Goal: Task Accomplishment & Management: Manage account settings

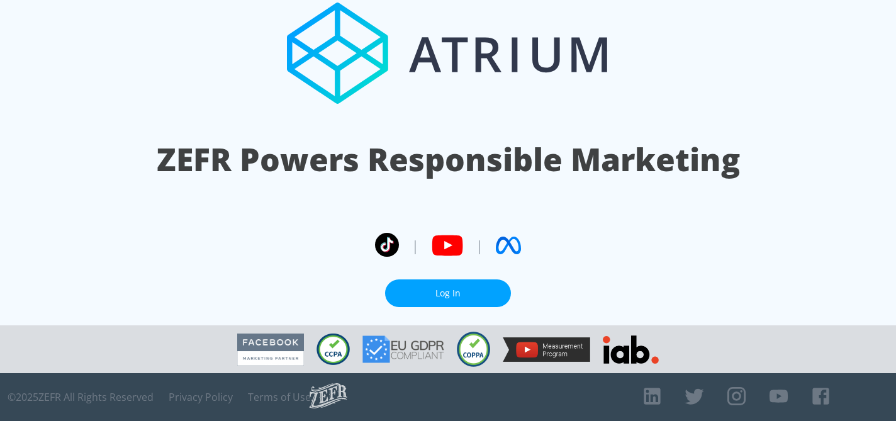
click at [443, 293] on link "Log In" at bounding box center [448, 293] width 126 height 28
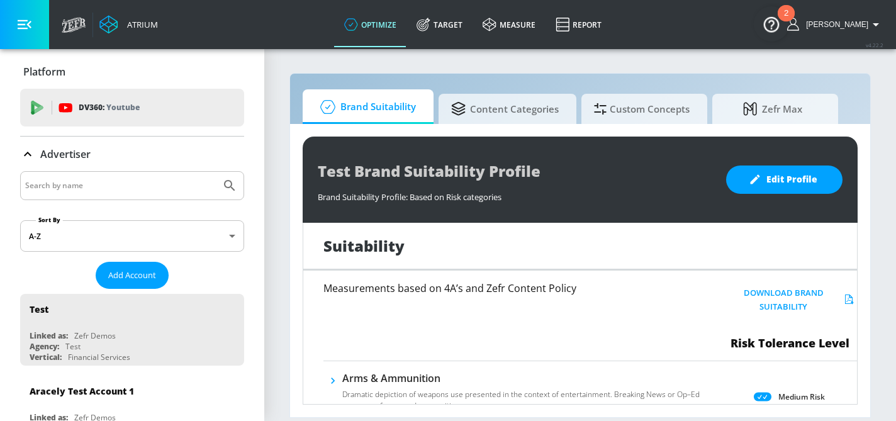
click at [89, 184] on input "Search by name" at bounding box center [120, 186] width 191 height 16
type input "BIC"
click at [216, 172] on button "Submit Search" at bounding box center [230, 186] width 28 height 28
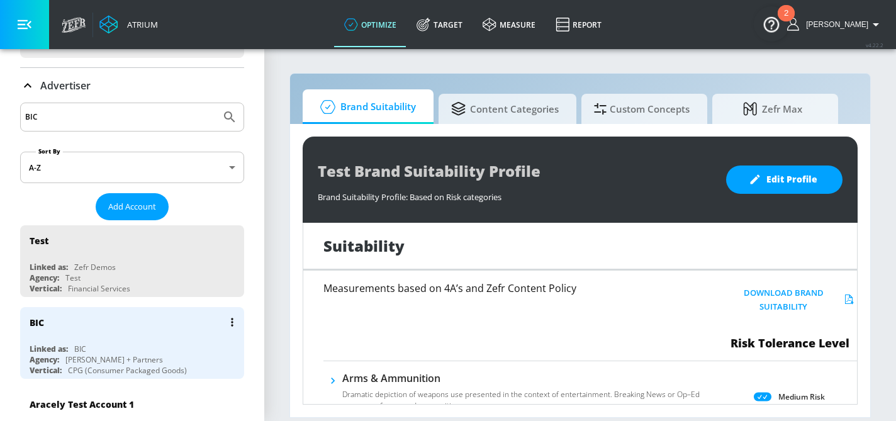
scroll to position [76, 0]
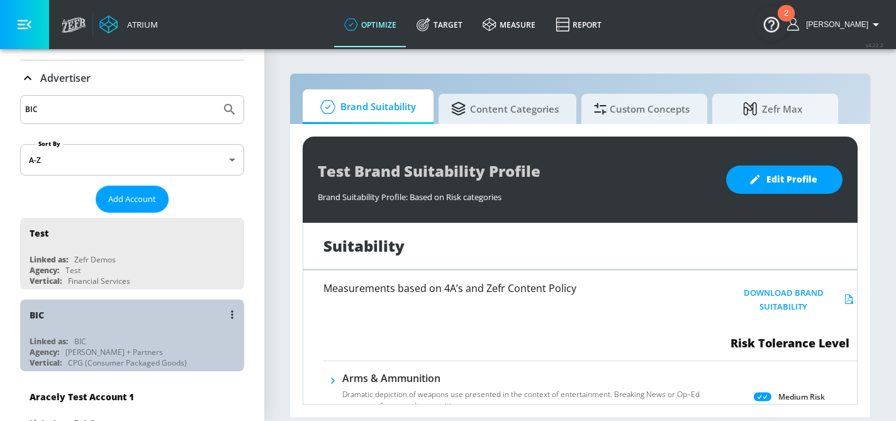
click at [84, 328] on div "BIC" at bounding box center [136, 315] width 212 height 30
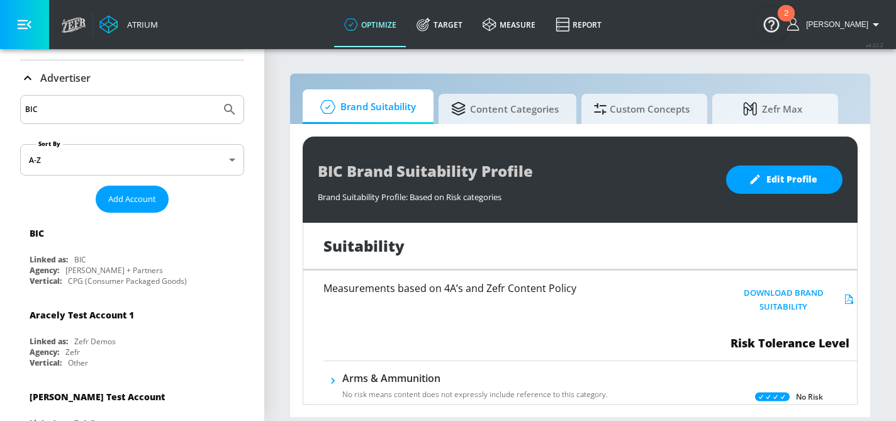
click at [27, 80] on icon at bounding box center [27, 78] width 15 height 15
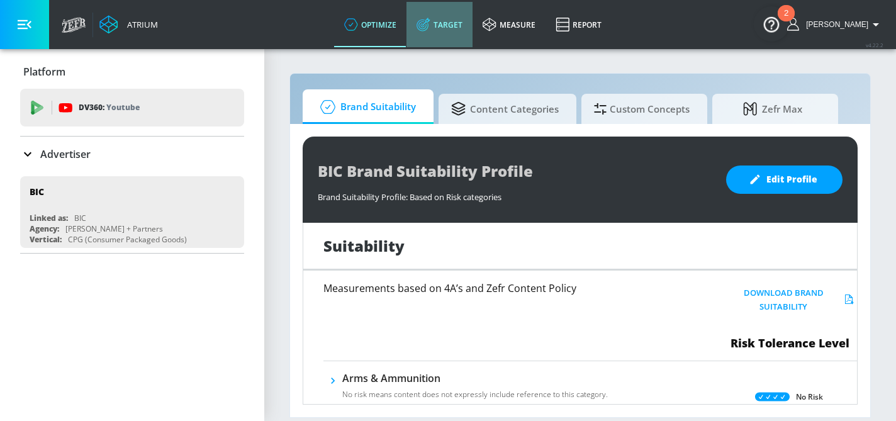
click at [451, 22] on link "Target" at bounding box center [440, 24] width 66 height 45
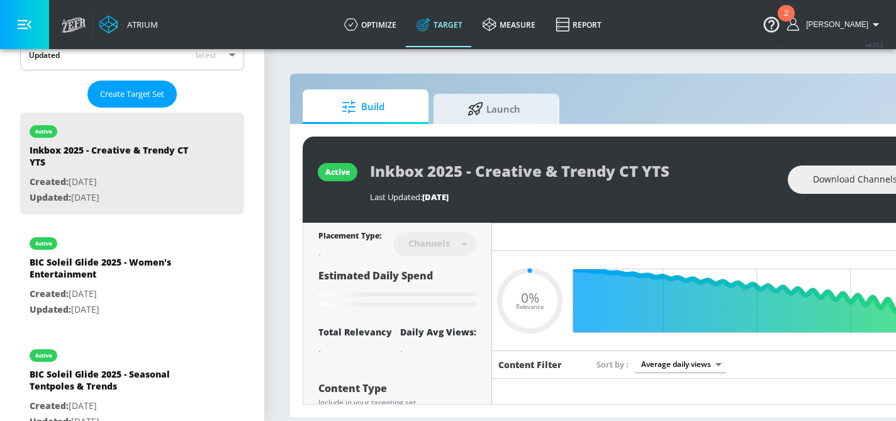
scroll to position [272, 0]
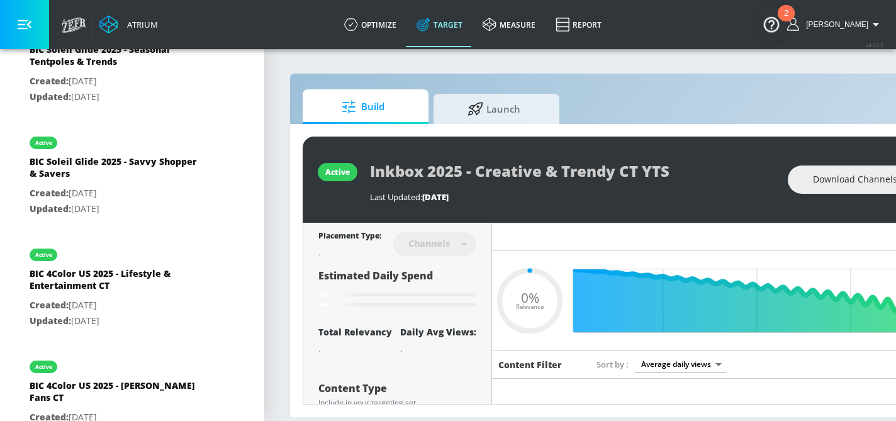
type input "0.6"
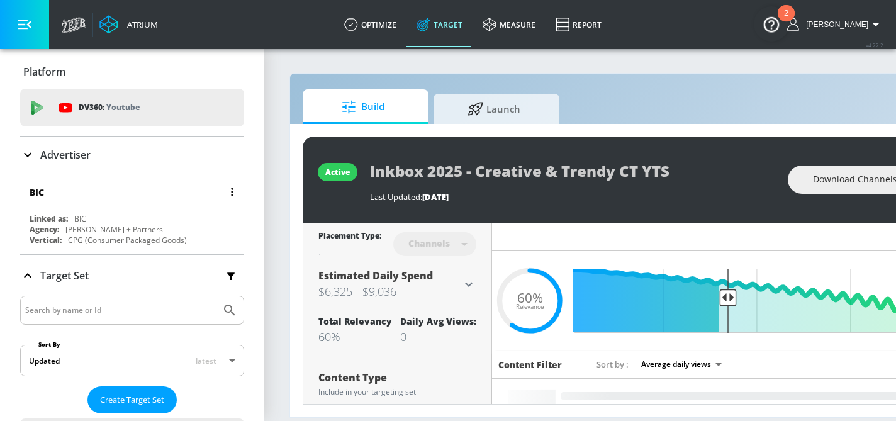
scroll to position [281, 0]
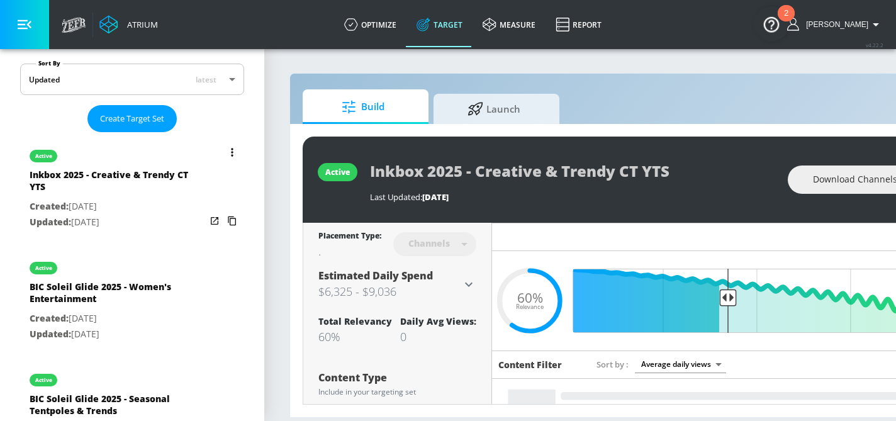
click at [118, 185] on div "Inkbox 2025 - Creative & Trendy CT YTS" at bounding box center [118, 184] width 176 height 30
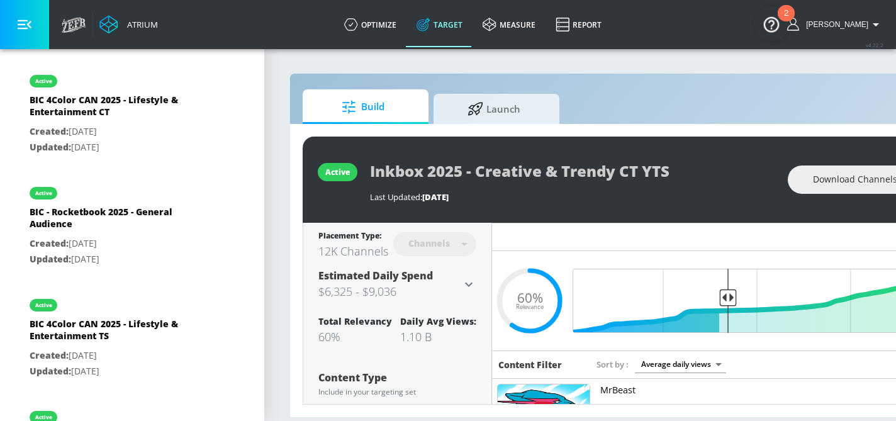
scroll to position [1141, 0]
click at [361, 167] on div "active Inkbox 2025 - Creative & Trendy CT YTS Last Updated: 22 days ago Downloa…" at bounding box center [662, 180] width 719 height 86
click at [644, 86] on div "Build Launch active Inkbox 2025 - Creative & Trendy CT YTS Last Updated: 22 day…" at bounding box center [662, 245] width 745 height 345
click at [275, 149] on section "Build Launch active Inkbox 2025 - Creative & Trendy CT YTS Last Updated: 22 day…" at bounding box center [662, 234] width 796 height 373
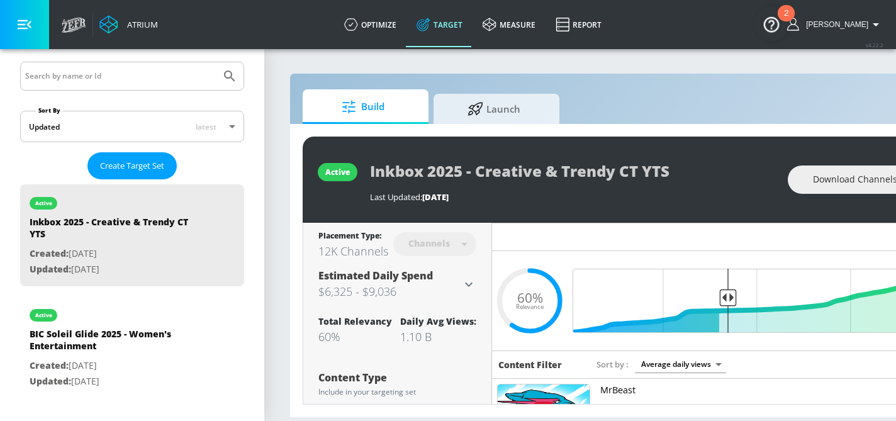
scroll to position [0, 0]
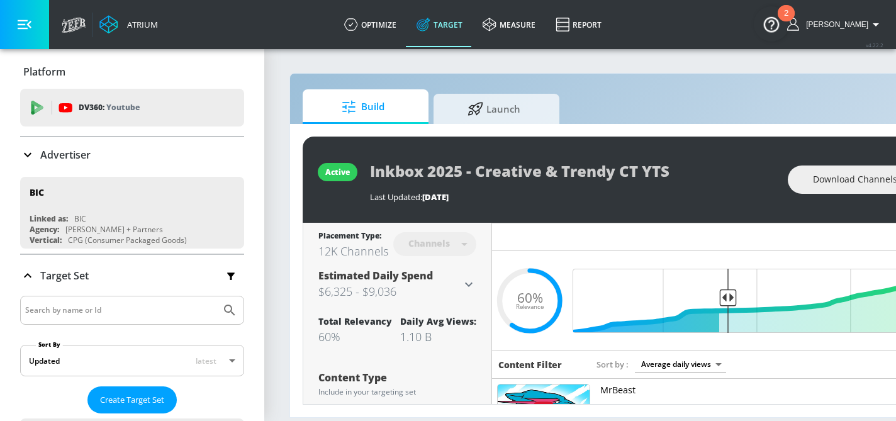
click at [28, 159] on icon at bounding box center [27, 154] width 15 height 15
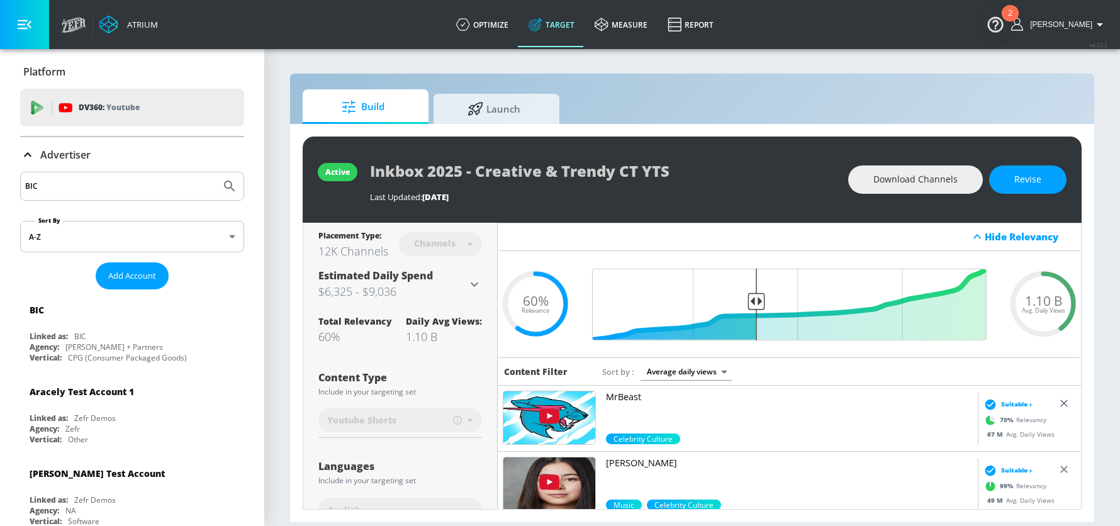
click at [682, 93] on div "Build Launch" at bounding box center [692, 106] width 779 height 35
click at [896, 181] on span "Revise" at bounding box center [1028, 180] width 27 height 16
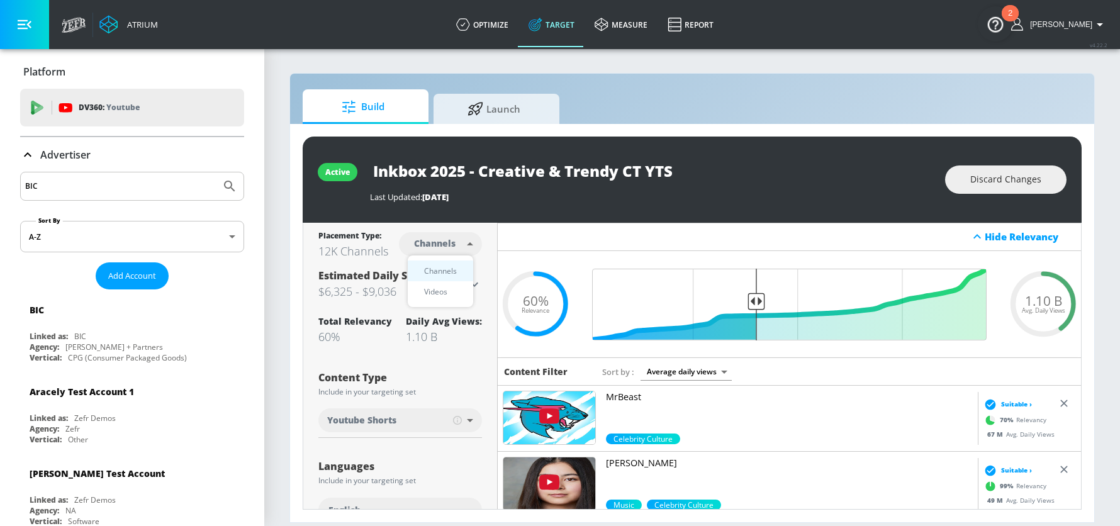
click at [461, 245] on body "Atrium optimize Target measure Report optimize Target measure Report v 4.22.2 S…" at bounding box center [560, 263] width 1120 height 526
click at [446, 291] on div "Videos" at bounding box center [436, 291] width 36 height 13
type input "videos"
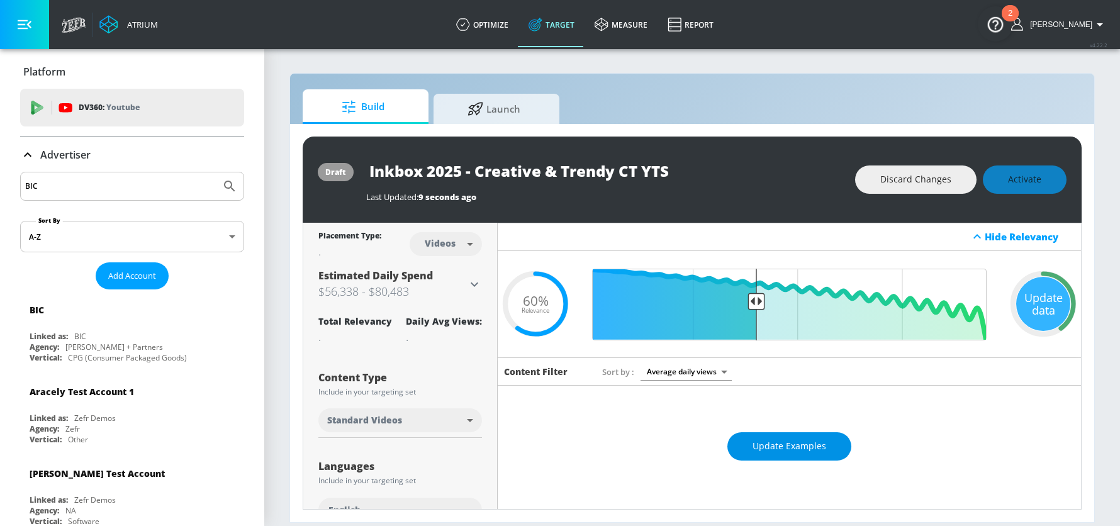
click at [796, 420] on span "Update Examples" at bounding box center [790, 447] width 74 height 16
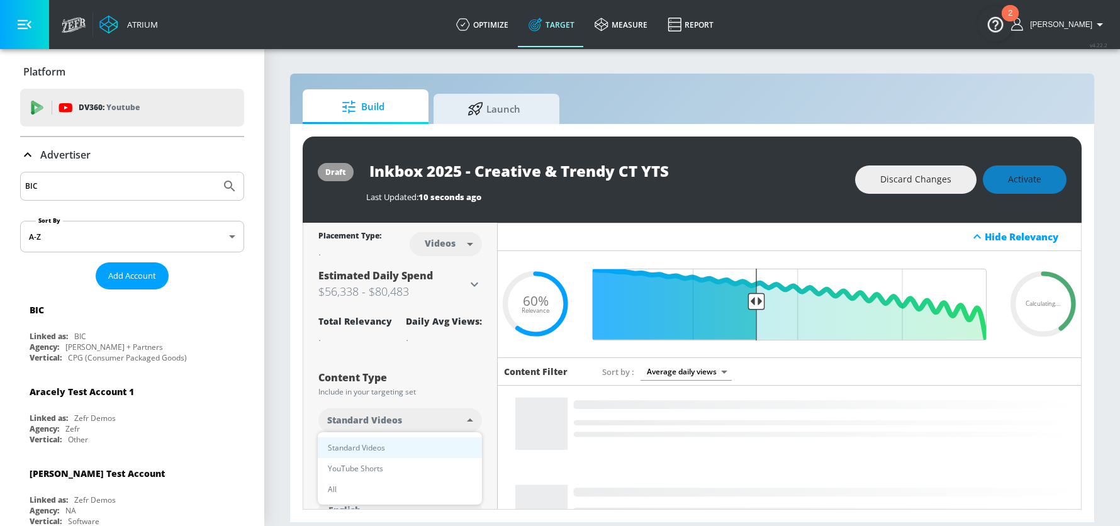
click at [460, 420] on body "Atrium optimize Target measure Report optimize Target measure Report v 4.22.2 S…" at bounding box center [560, 263] width 1120 height 526
click at [402, 420] on li "YouTube Shorts" at bounding box center [400, 468] width 164 height 21
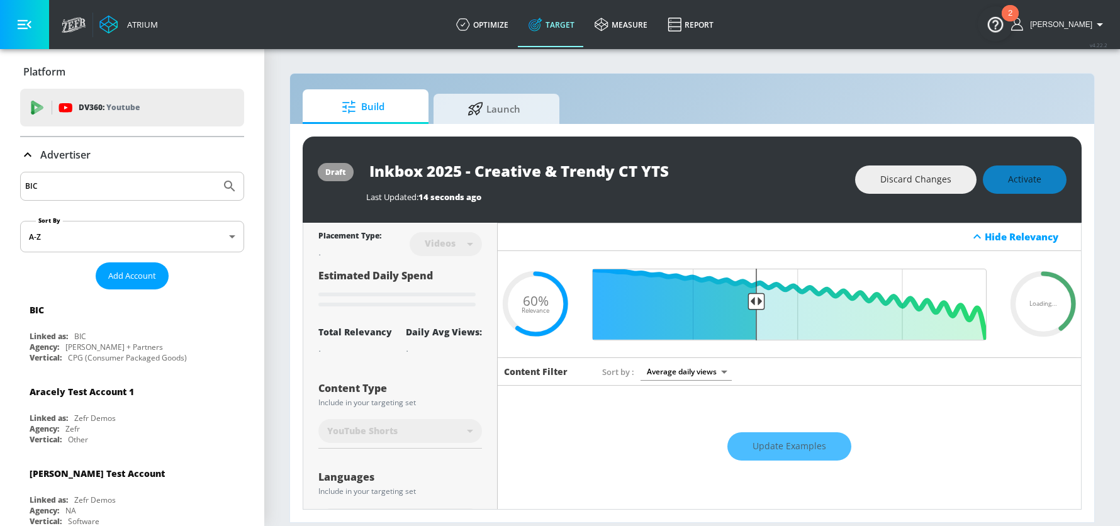
click at [730, 182] on div "Inkbox 2025 - Creative & Trendy CT YTS" at bounding box center [604, 171] width 477 height 28
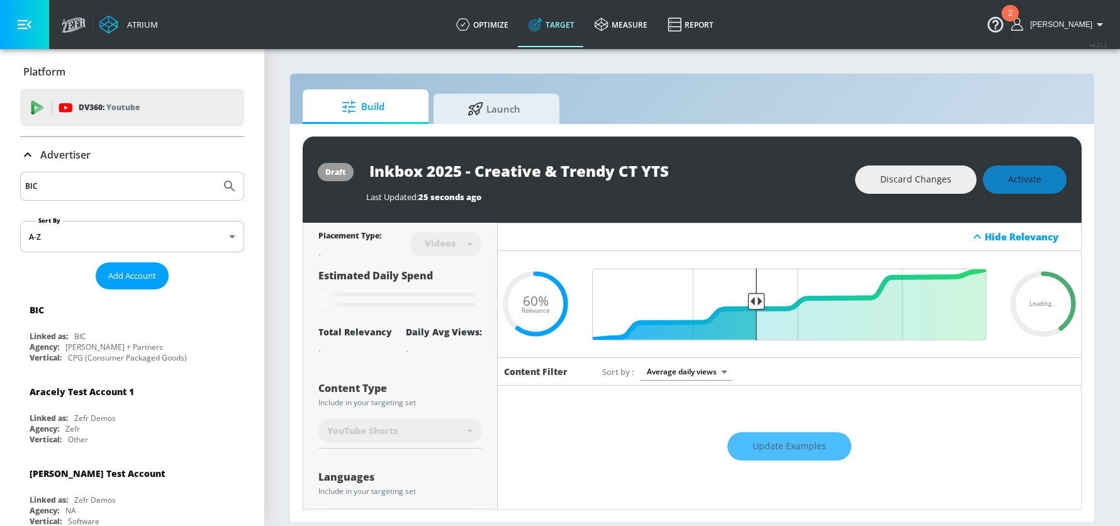
click at [778, 420] on div "Update Examples" at bounding box center [790, 446] width 584 height 44
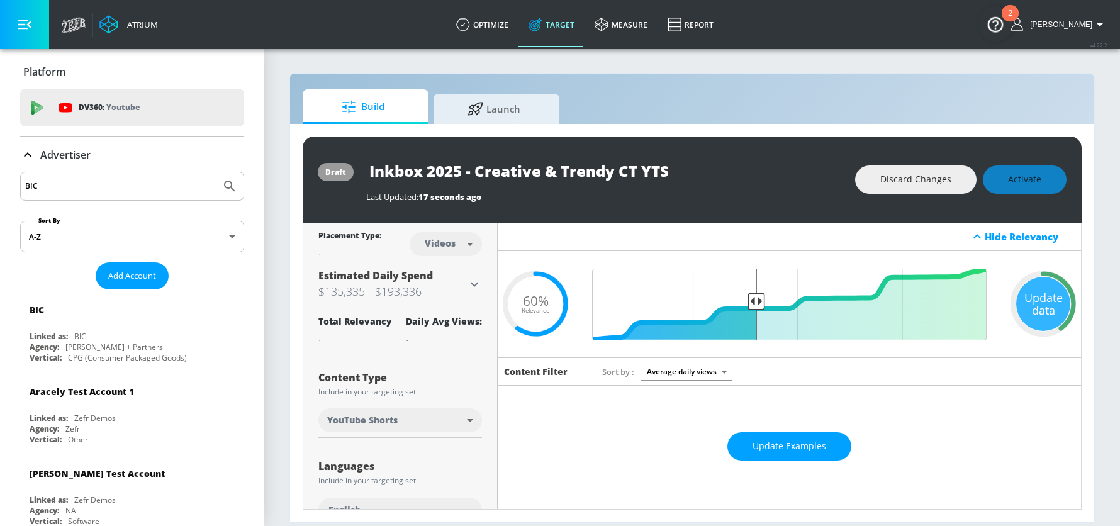
click at [747, 182] on div "Inkbox 2025 - Creative & Trendy CT YTS" at bounding box center [604, 171] width 477 height 28
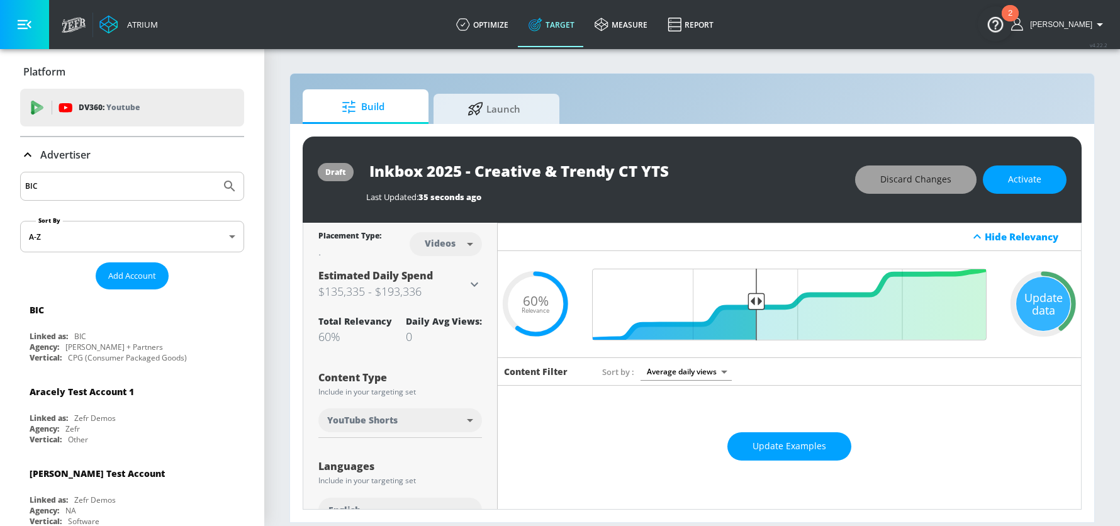
click at [896, 179] on span "Discard Changes" at bounding box center [916, 180] width 71 height 16
click at [773, 107] on div "Build Launch" at bounding box center [692, 106] width 779 height 35
type input "standard"
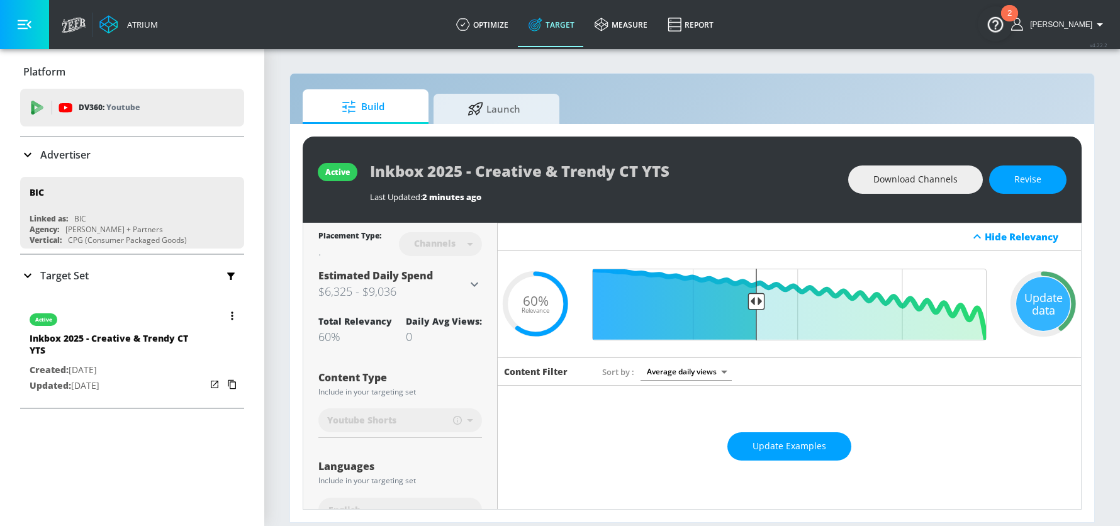
click at [232, 312] on icon "button" at bounding box center [232, 316] width 2 height 8
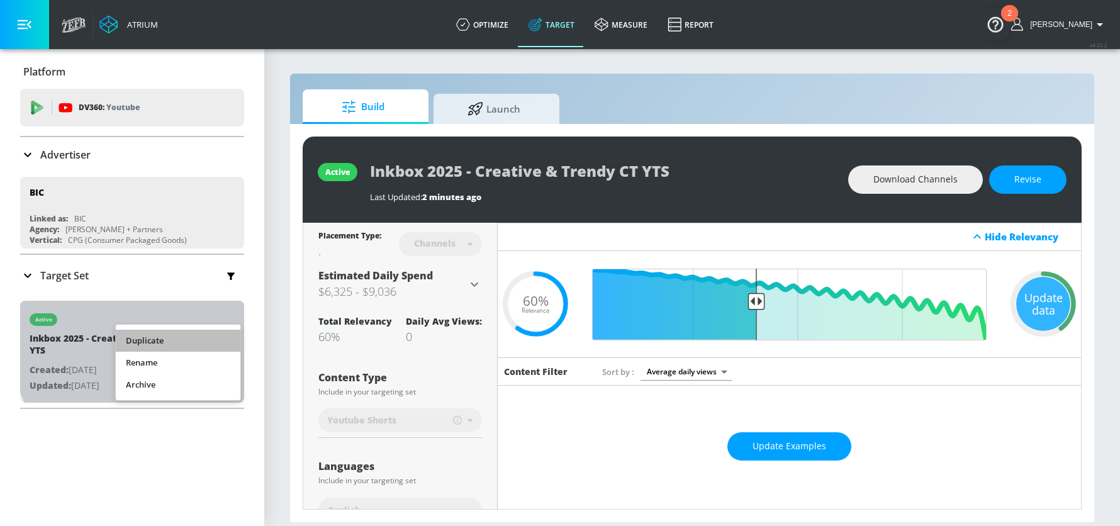
click at [158, 344] on li "Duplicate" at bounding box center [178, 341] width 125 height 22
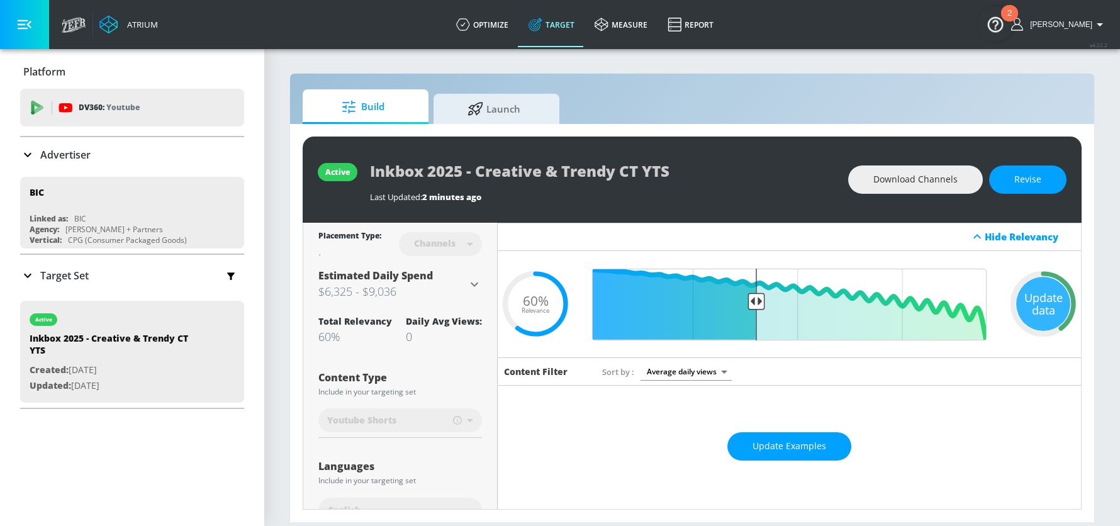
click at [33, 271] on icon at bounding box center [27, 275] width 15 height 15
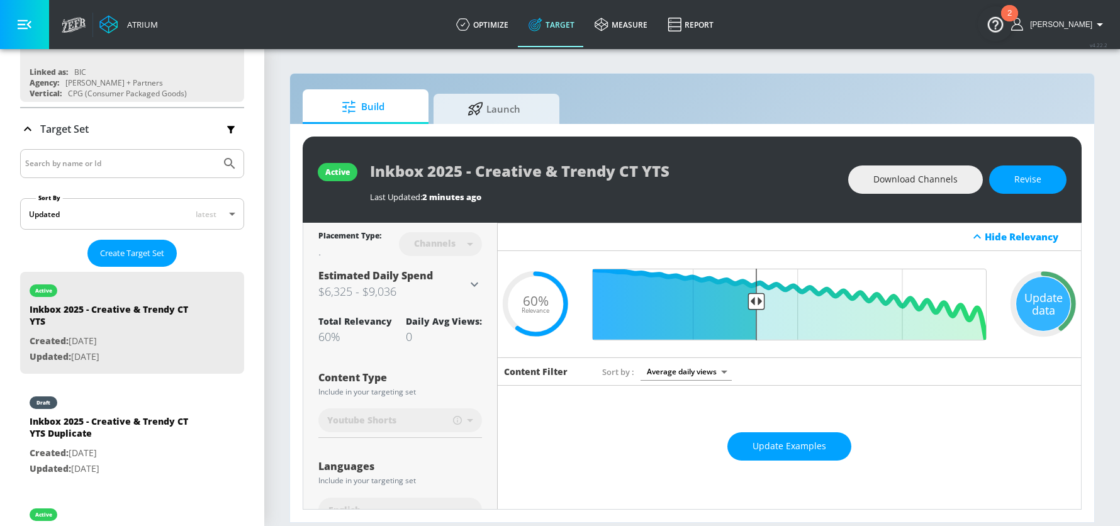
scroll to position [187, 0]
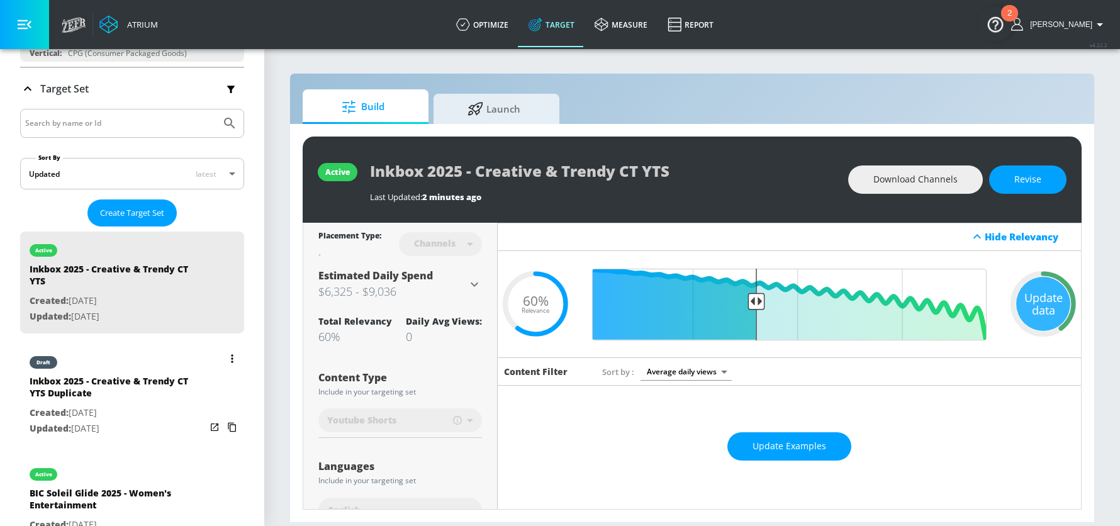
click at [99, 392] on div "Inkbox 2025 - Creative & Trendy CT YTS Duplicate" at bounding box center [118, 390] width 176 height 30
type input "Inkbox 2025 - Creative & Trendy CT YTS Duplicate"
type input "0.05"
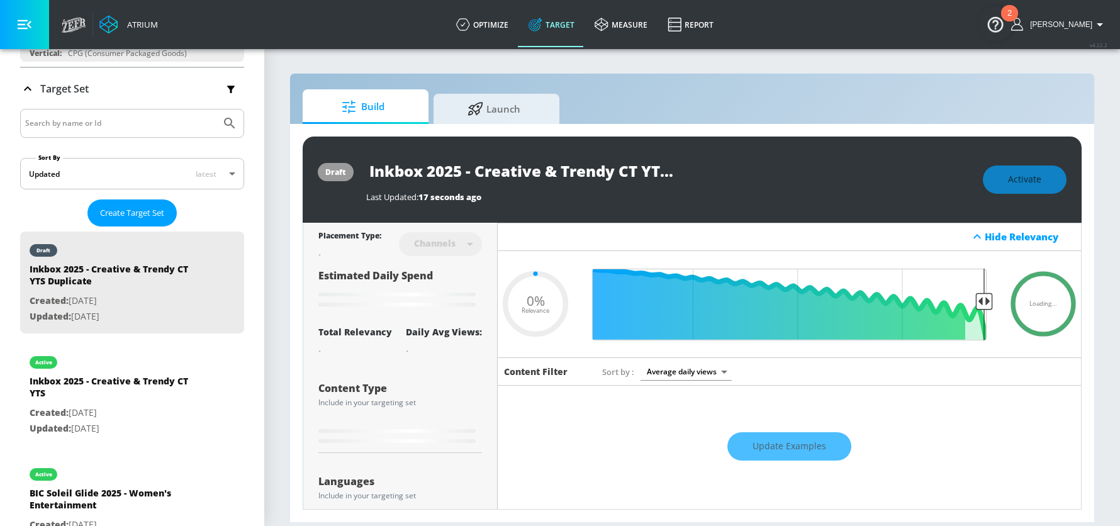
click at [635, 171] on input "Inkbox 2025 - Creative & Trendy CT YTS Duplicate" at bounding box center [523, 171] width 315 height 28
type input "Inkbox 2025 - Creative & Trendy C YTS Duplicate"
type input "0.05"
type input "Inkbox 2025 - Creative & Trendy YTS Duplicate"
type input "0.05"
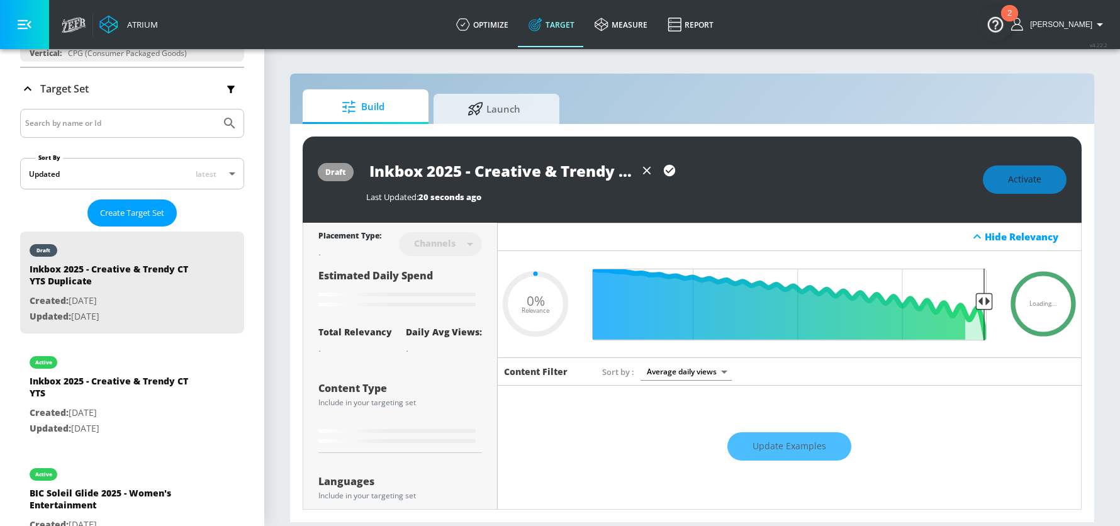
type input "Inkbox 2025 - Creative & Trendy YTS Duplicate"
type input "0.05"
type input "Inkbox 2025 - Creative & Trendy YTS Duplicate"
type input "0.05"
type input "Inkbox 2025 - Creative & Trendy V YTS Duplicate"
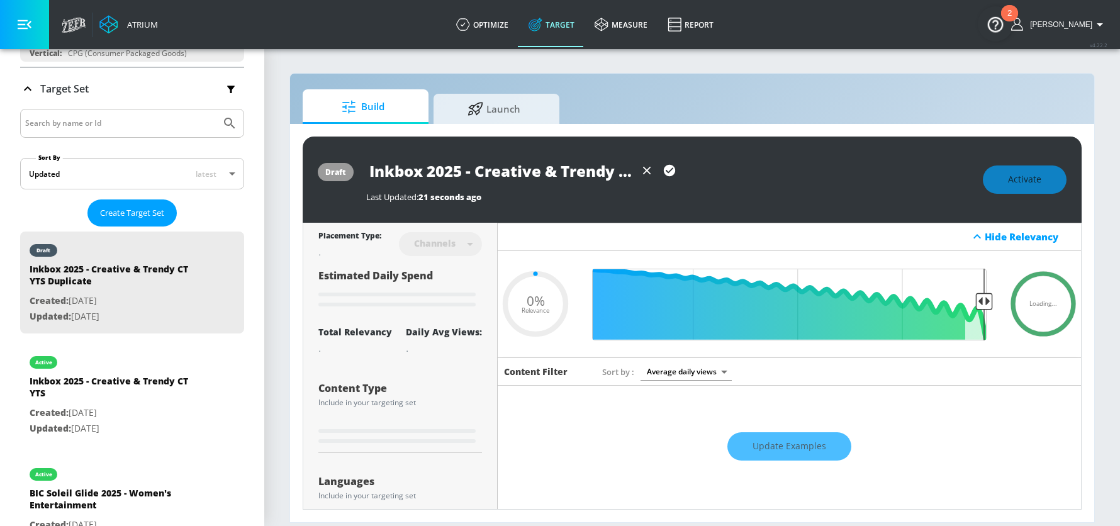
type input "0.05"
type input "Inkbox 2025 - Creative & Trendy Vd YTS Duplicate"
type input "0.05"
type input "Inkbox 2025 - Creative & Trendy Vdi YTS Duplicate"
type input "0.05"
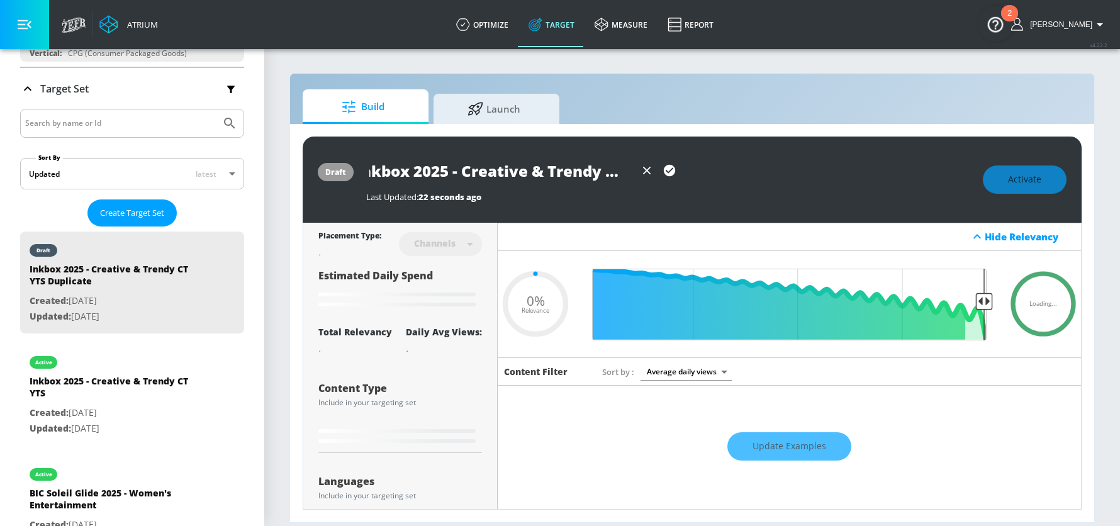
type input "Inkbox 2025 - Creative & Trendy Vdie YTS Duplicate"
type input "0.05"
type input "Inkbox 2025 - Creative & Trendy Vdieo YTS Duplicate"
type input "0.05"
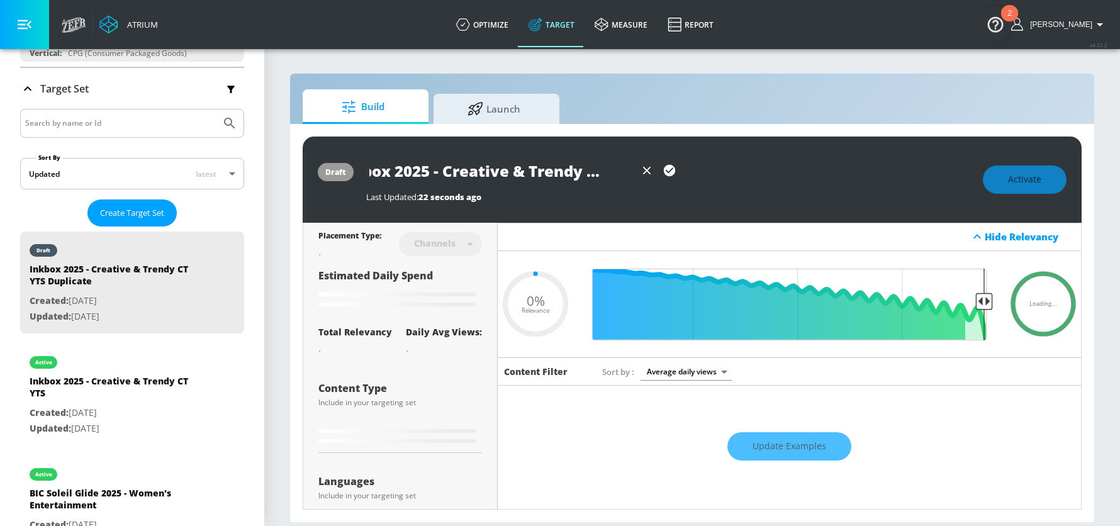
type input "Inkbox 2025 - Creative & Trendy Vdie YTS Duplicate"
type input "0.05"
type input "Inkbox 2025 - Creative & Trendy Vdi YTS Duplicate"
type input "0.05"
type input "Inkbox 2025 - Creative & Trendy Vd YTS Duplicate"
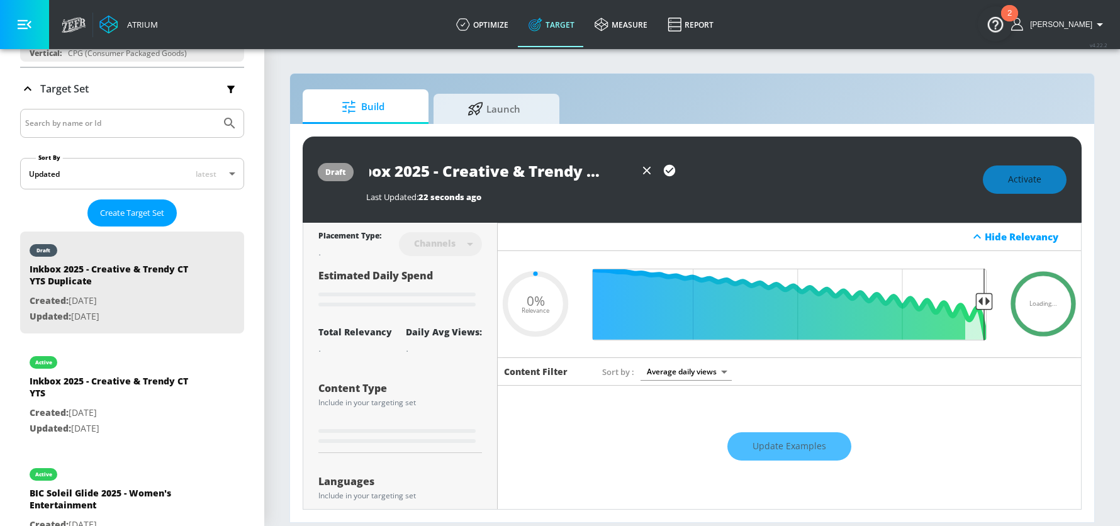
type input "0.05"
type input "Inkbox 2025 - Creative & Trendy V YTS Duplicate"
type input "0.05"
type input "Inkbox 2025 - Creative & Trendy Vi YTS Duplicate"
type input "0.05"
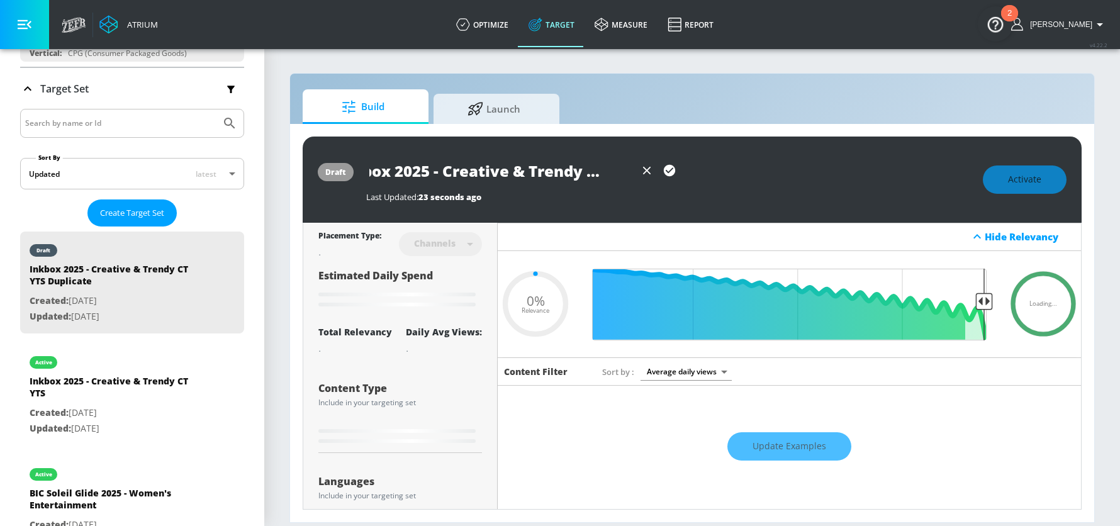
type input "Inkbox 2025 - Creative & Trendy Vie YTS Duplicate"
type input "0.05"
type input "Inkbox 2025 - Creative & Trendy Vi YTS Duplicate"
type input "0.05"
type input "Inkbox 2025 - Creative & Trendy Vid YTS Duplicate"
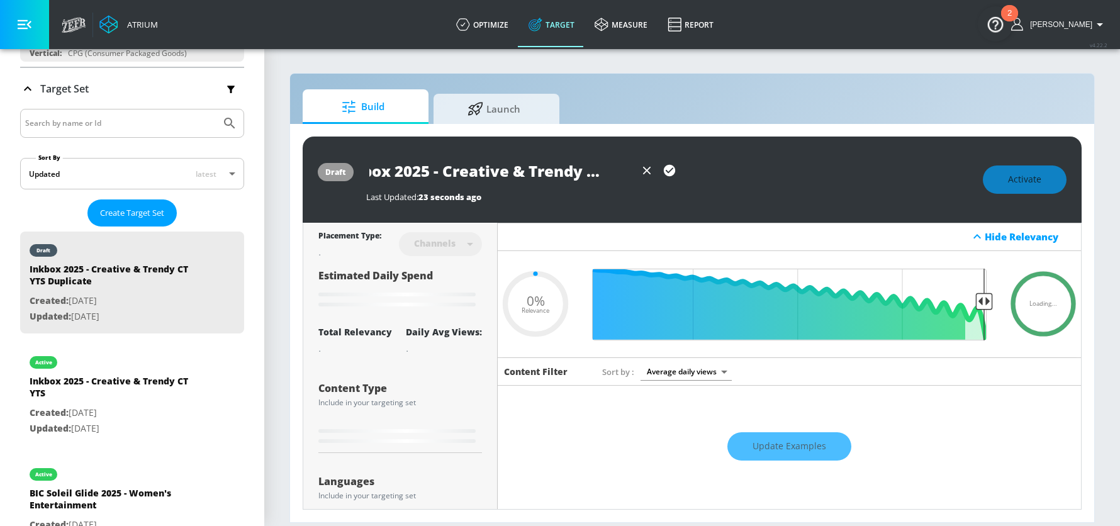
type input "0.05"
type input "Inkbox 2025 - Creative & Trendy Vide YTS Duplicate"
type input "0.05"
type input "Inkbox 2025 - Creative & Trendy Video YTS Duplicate"
type input "0.05"
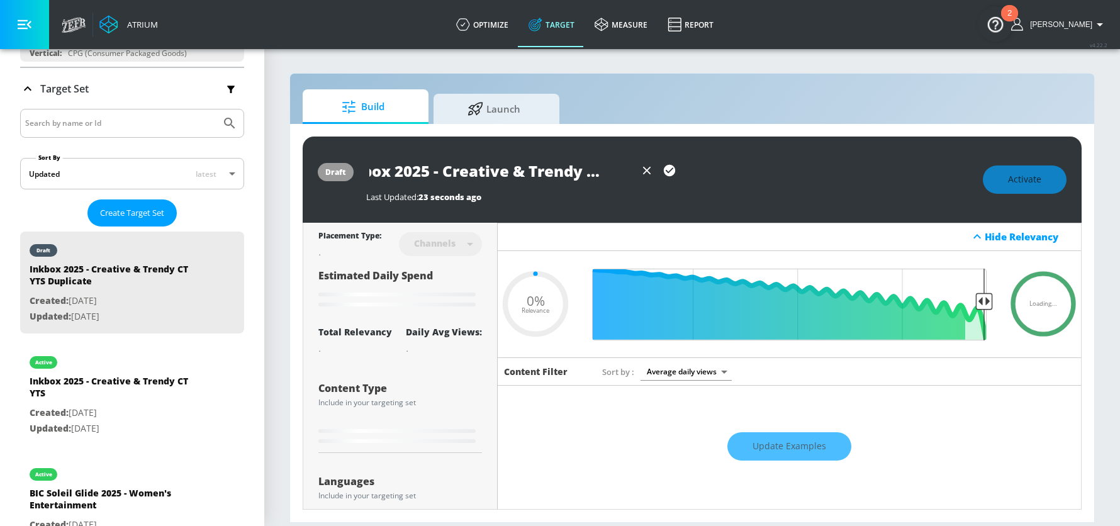
type input "Inkbox 2025 - Creative & Trendy Video YTS Duplicate"
click at [728, 91] on div "Build Launch" at bounding box center [692, 106] width 779 height 35
click at [729, 105] on div "Build Launch" at bounding box center [692, 106] width 779 height 35
click at [801, 443] on div "Update Examples" at bounding box center [790, 446] width 584 height 44
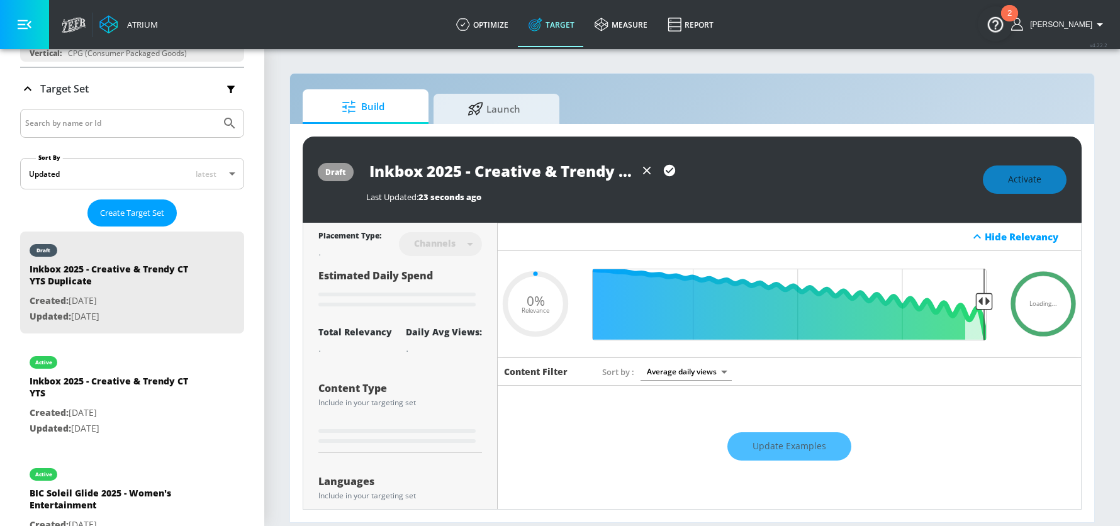
click at [668, 169] on icon "button" at bounding box center [669, 170] width 11 height 11
type input "0.05"
click at [590, 165] on input "Inkbox 2025 - Creative & Trendy Video YTS Duplicate" at bounding box center [523, 171] width 315 height 28
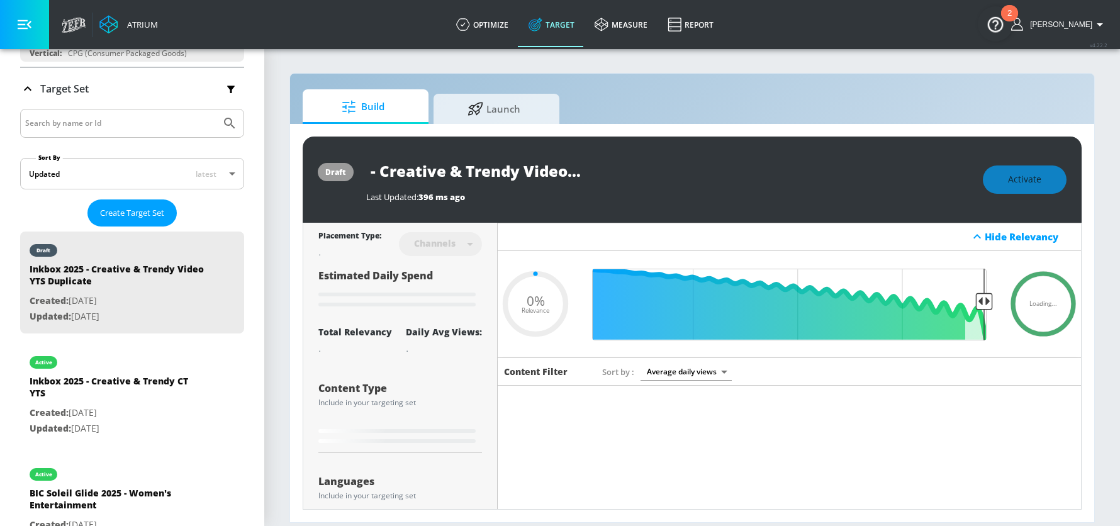
drag, startPoint x: 628, startPoint y: 169, endPoint x: 816, endPoint y: 174, distance: 188.9
click at [816, 174] on div "Inkbox 2025 - Creative & Trendy Video YTS Duplicate" at bounding box center [668, 171] width 604 height 28
type input "Inkbox 2025 - Creative & Trendy Video YTS Duplicat"
type input "0.05"
type input "Inkbox 2025 - Creative & Trendy Video YTS Duplica"
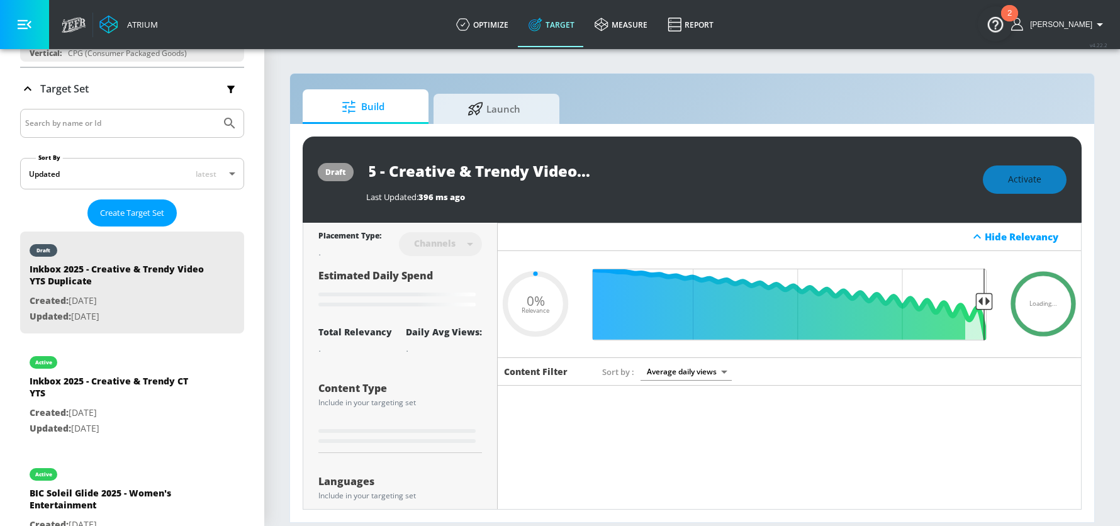
type input "0.05"
type input "Inkbox 2025 - Creative & Trendy Video YTS Duplic"
type input "0.05"
type input "Inkbox 2025 - Creative & Trendy Video YTS Dupli"
type input "0.05"
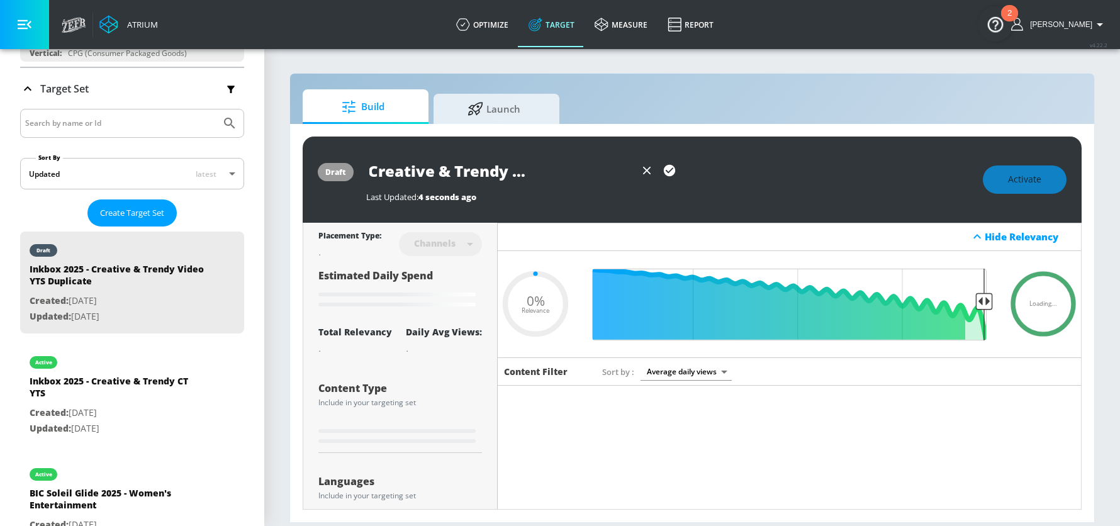
type input "Inkbox 2025 - Creative & Trendy Video YTS Dupl"
type input "0.05"
type input "Inkbox 2025 - Creative & Trendy Video YTS Dup"
type input "0.05"
type input "Inkbox 2025 - Creative & Trendy Video YTS Du"
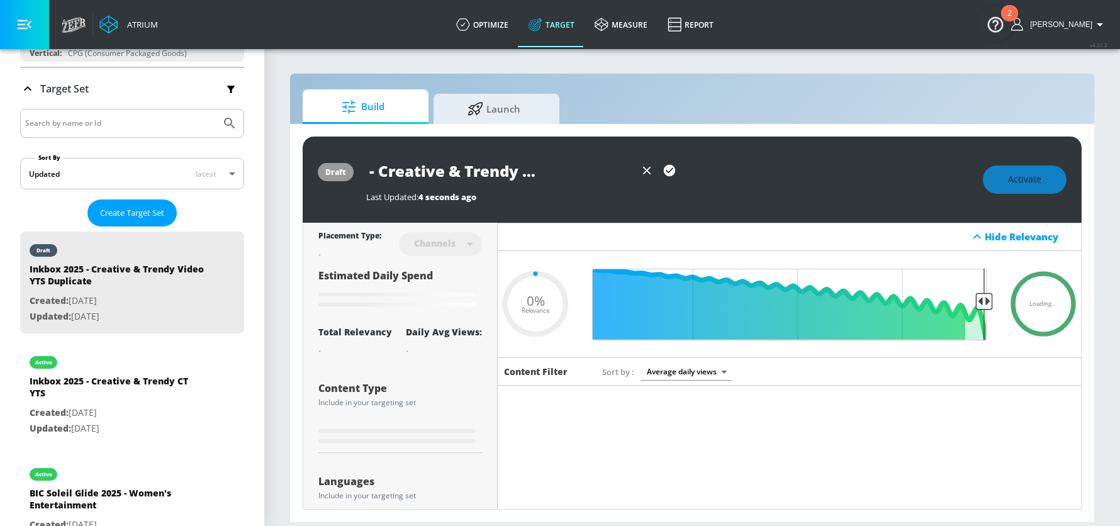
type input "0.05"
type input "Inkbox 2025 - Creative & Trendy Video YTS D"
type input "0.05"
type input "Inkbox 2025 - Creative & Trendy Video YTS"
type input "0.05"
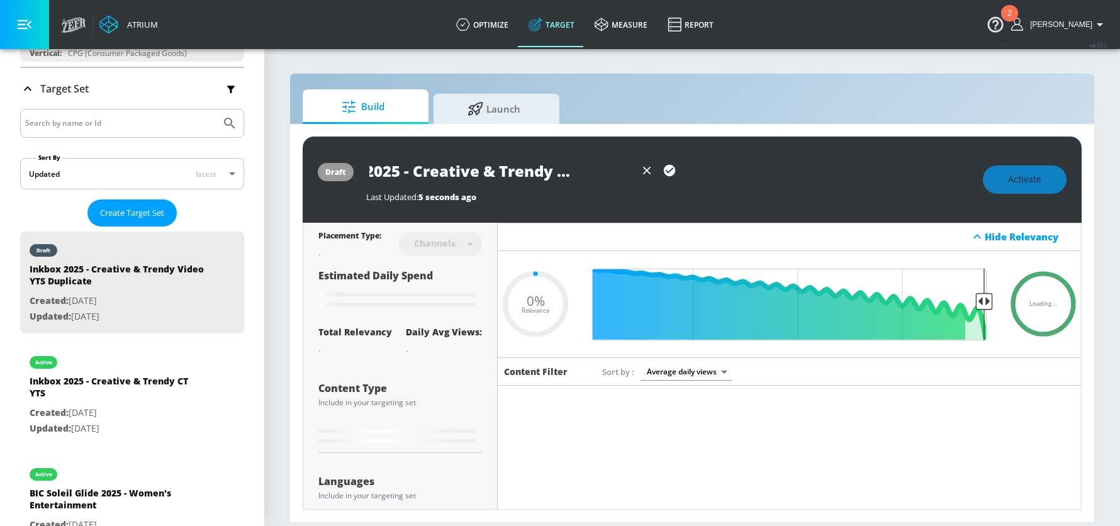
type input "Inkbox 2025 - Creative & Trendy Video YTS"
type input "0.05"
type input "Inkbox 2025 - Creative & Trendy Video YT"
type input "0.05"
type input "Inkbox 2025 - Creative & Trendy Video YTS"
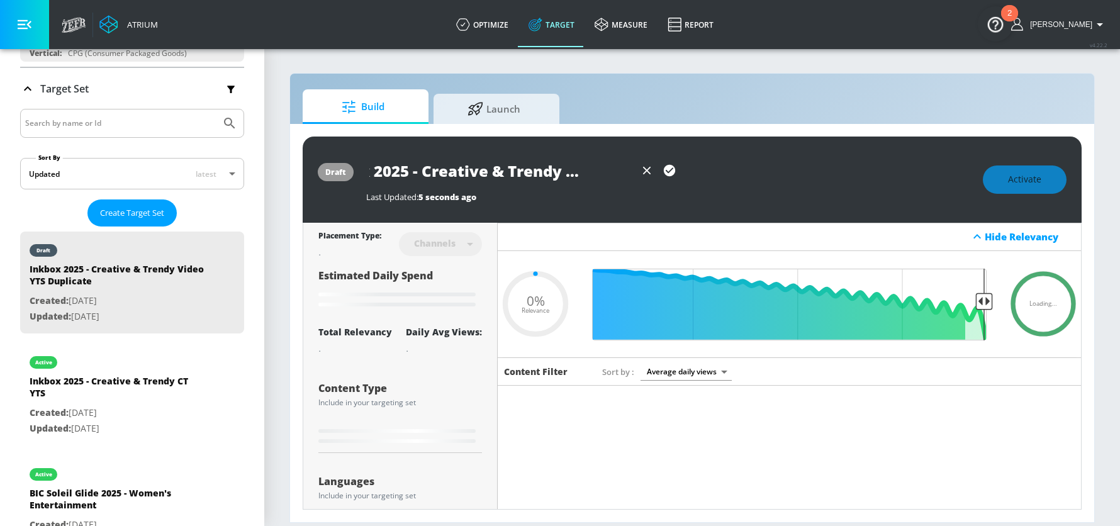
type input "0.05"
type input "Inkbox 2025 - Creative & Trendy Video YTS"
click at [673, 169] on icon "button" at bounding box center [669, 170] width 11 height 11
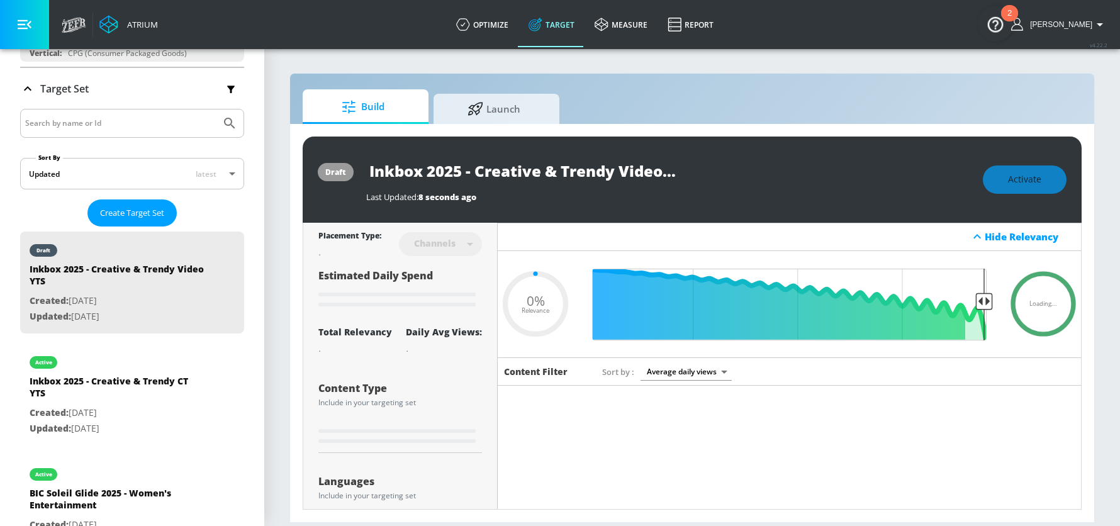
type input "0.05"
click at [463, 243] on div "Channels" at bounding box center [440, 243] width 83 height 33
type input "Inkbox 2025 - Creative & Trendy CT YTS Duplicate"
type input "0.6"
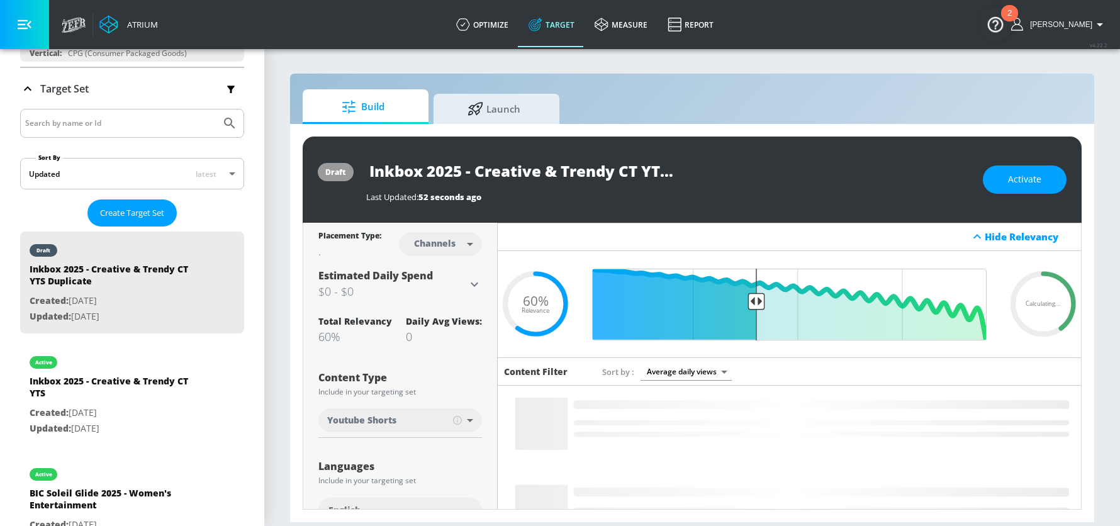
click at [459, 245] on body "Atrium optimize Target measure Report optimize Target measure Report v 4.22.2 S…" at bounding box center [560, 263] width 1120 height 526
click at [440, 291] on div "Videos" at bounding box center [436, 291] width 36 height 13
type input "videos"
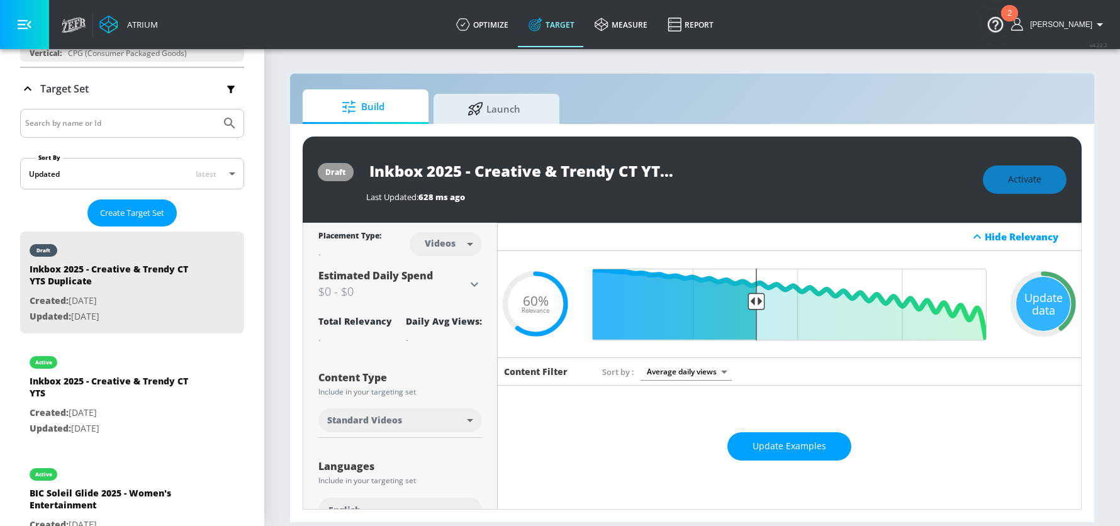
click at [465, 415] on body "Atrium optimize Target measure Report optimize Target measure Report v 4.22.2 S…" at bounding box center [560, 263] width 1120 height 526
click at [380, 468] on span "YouTube Shorts" at bounding box center [355, 468] width 55 height 13
type input "shorts"
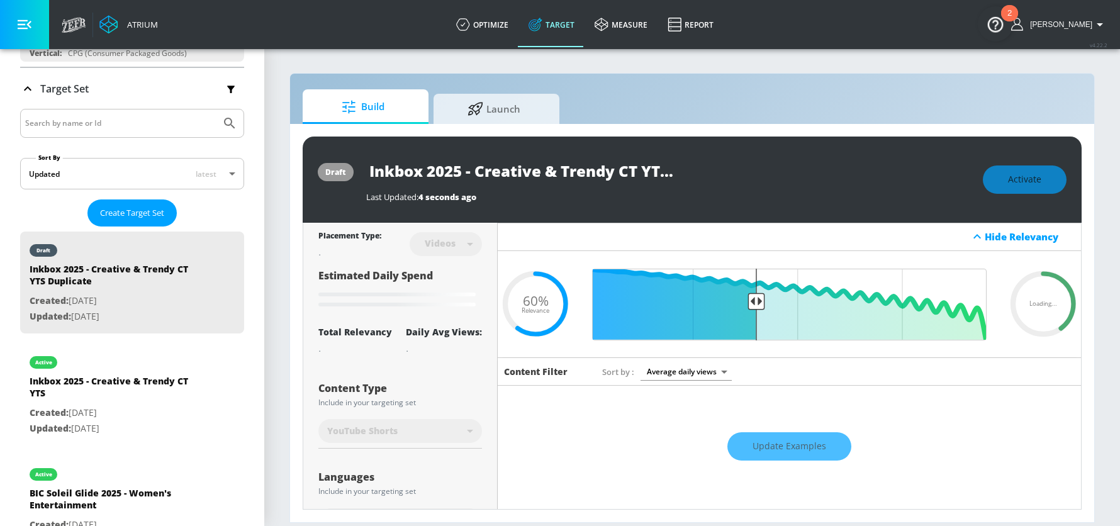
click at [592, 170] on input "Inkbox 2025 - Creative & Trendy CT YTS Duplicate" at bounding box center [523, 171] width 315 height 28
click at [641, 167] on input "Inkbox 2025 - Creative & Trendy CT YTS Duplicate" at bounding box center [523, 171] width 315 height 28
drag, startPoint x: 554, startPoint y: 169, endPoint x: 819, endPoint y: 186, distance: 265.5
click at [819, 186] on div "Inkbox 2025 - Creative & Trendy Video YTS Duplicate Last Updated: 13 seconds ago" at bounding box center [668, 180] width 604 height 46
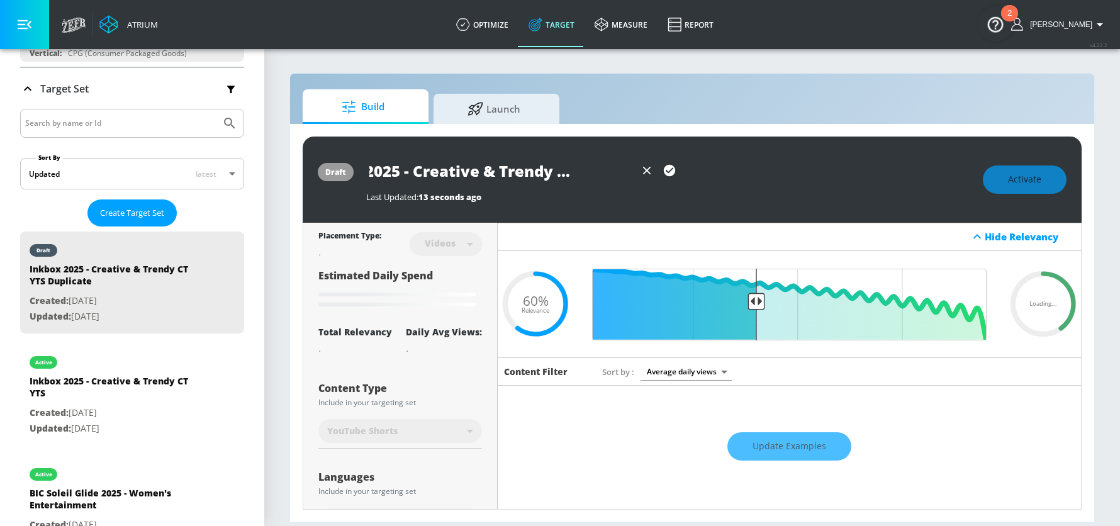
scroll to position [0, 63]
type input "Inkbox 2025 - Creative & Trendy Video YTS"
click at [873, 84] on div "Build Launch draft Inkbox 2025 - Creative & Trendy Video YTS Last Updated: 17 s…" at bounding box center [693, 298] width 806 height 450
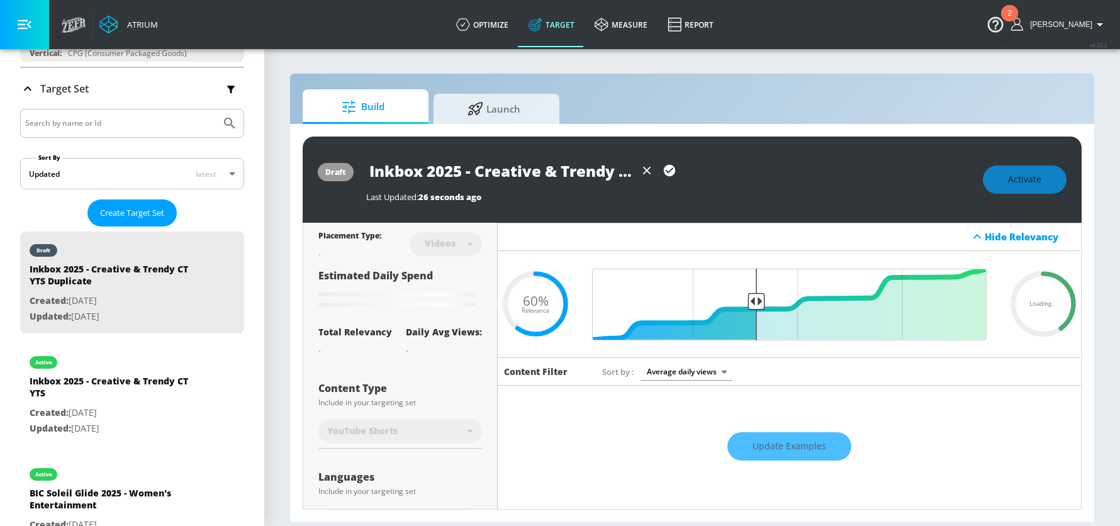
click at [478, 167] on input "Inkbox 2025 - Creative & Trendy Video YTS" at bounding box center [500, 171] width 269 height 28
drag, startPoint x: 451, startPoint y: 173, endPoint x: 633, endPoint y: 187, distance: 182.4
click at [633, 187] on div "Inkbox 2025 - Creative & Trendy Video YTS Last Updated: 26 seconds ago" at bounding box center [668, 180] width 604 height 46
click at [592, 178] on input "Inkbox 2025 - Creative & Trendy Video YTS" at bounding box center [500, 171] width 269 height 28
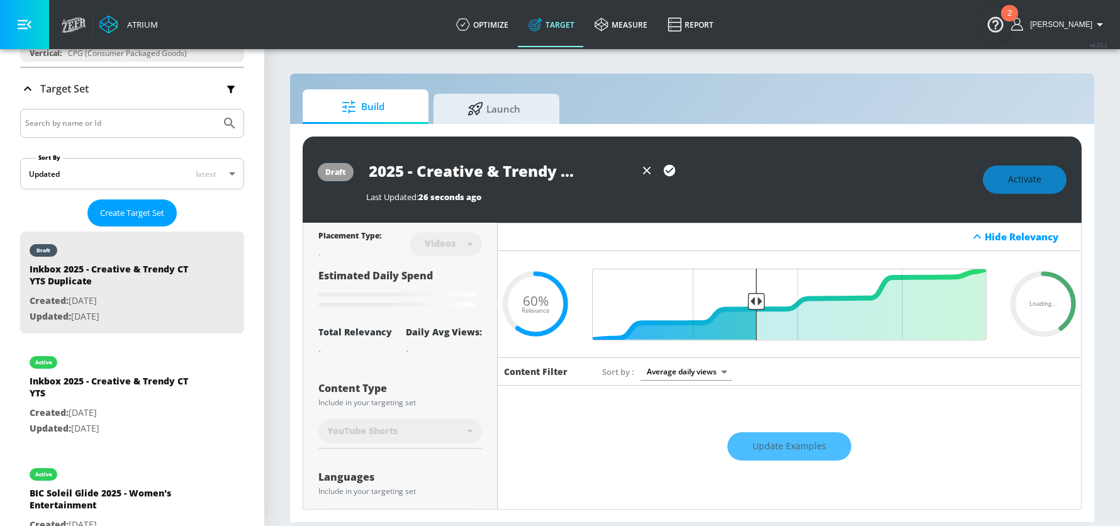
scroll to position [0, 63]
drag, startPoint x: 573, startPoint y: 171, endPoint x: 674, endPoint y: 172, distance: 100.1
click at [674, 172] on div "Inkbox 2025 - Creative & Trendy Video YTS" at bounding box center [523, 171] width 315 height 28
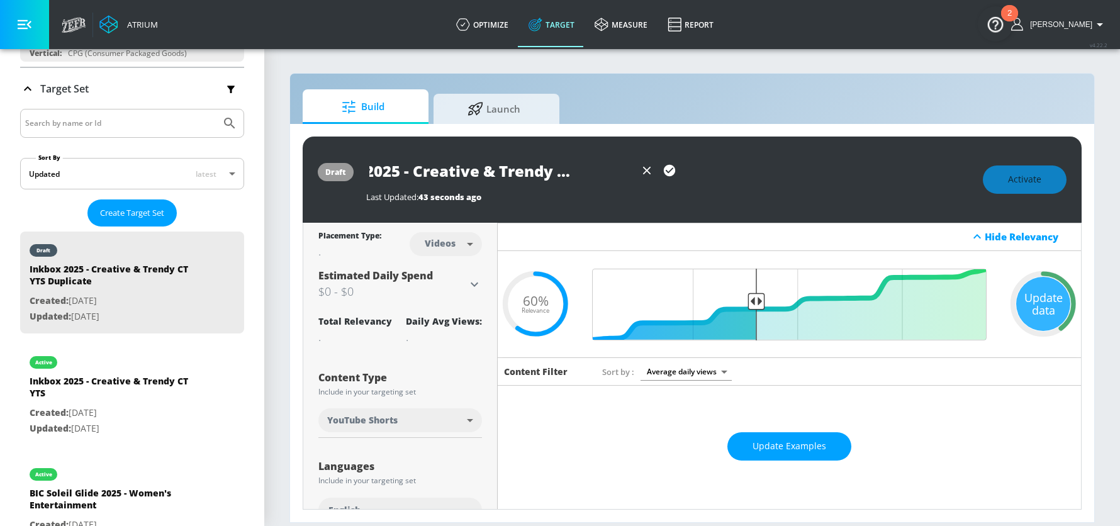
scroll to position [0, 0]
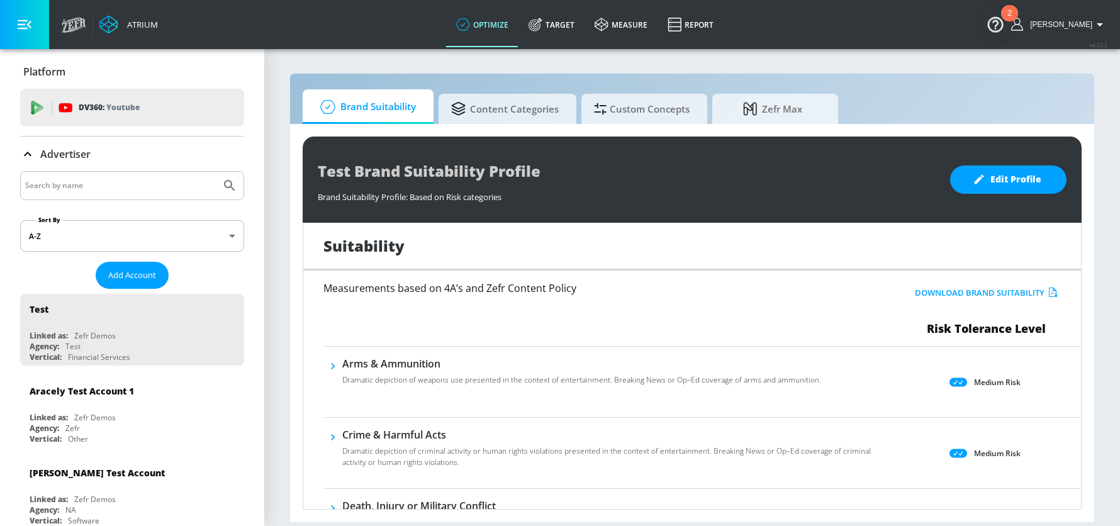
click at [76, 183] on input "Search by name" at bounding box center [120, 186] width 191 height 16
type input "BIC"
click at [216, 172] on button "Submit Search" at bounding box center [230, 186] width 28 height 28
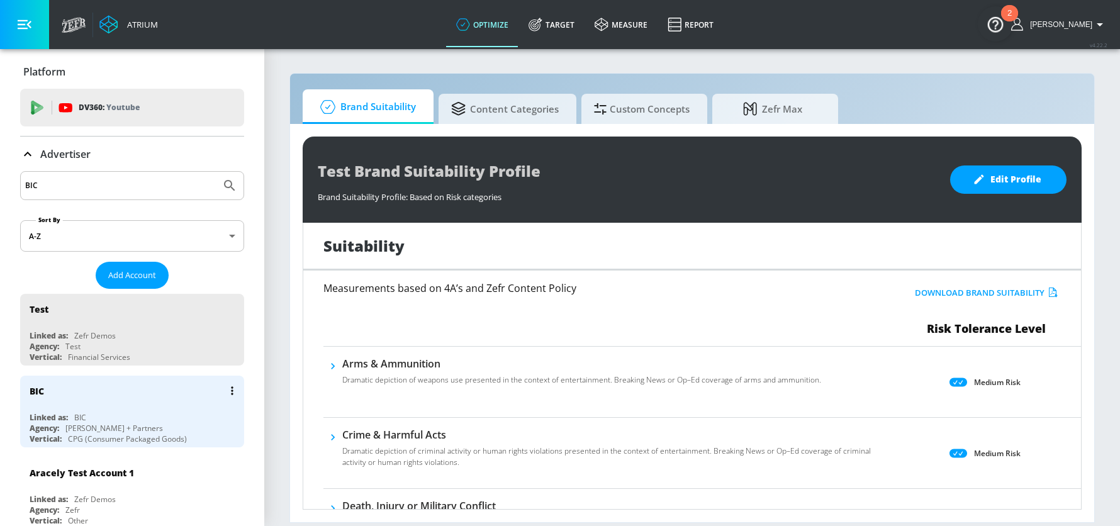
click at [60, 408] on div "BIC Linked as: BIC Agency: [PERSON_NAME] + Partners Vertical: CPG (Consumer Pac…" at bounding box center [132, 412] width 224 height 72
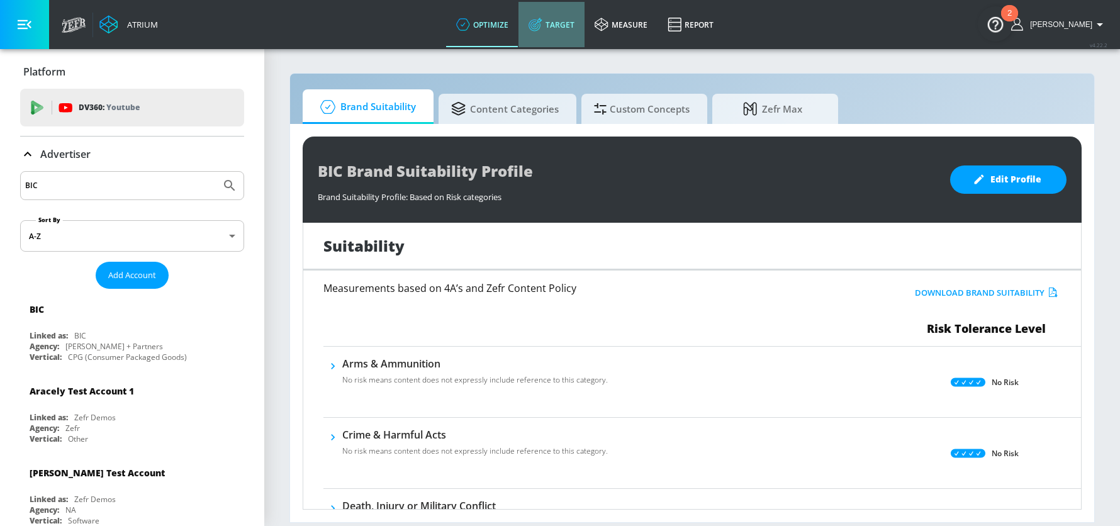
click at [566, 25] on link "Target" at bounding box center [552, 24] width 66 height 45
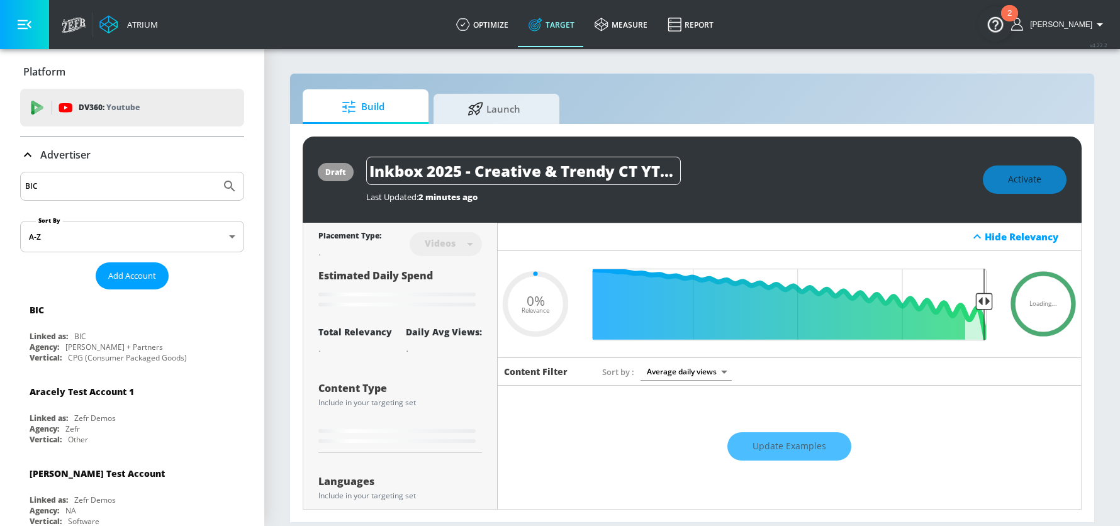
type input "0.05"
click at [29, 155] on icon at bounding box center [28, 154] width 8 height 4
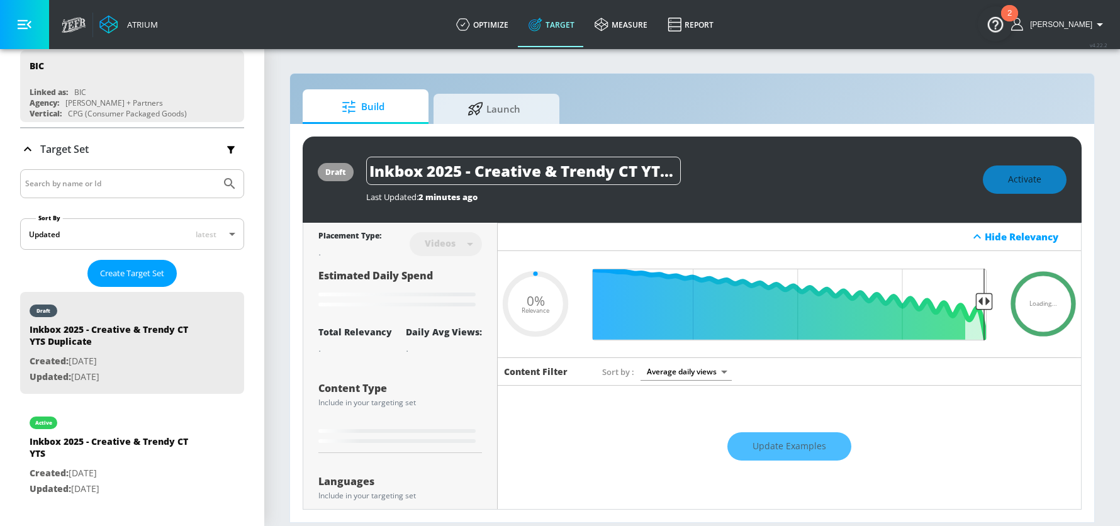
scroll to position [152, 0]
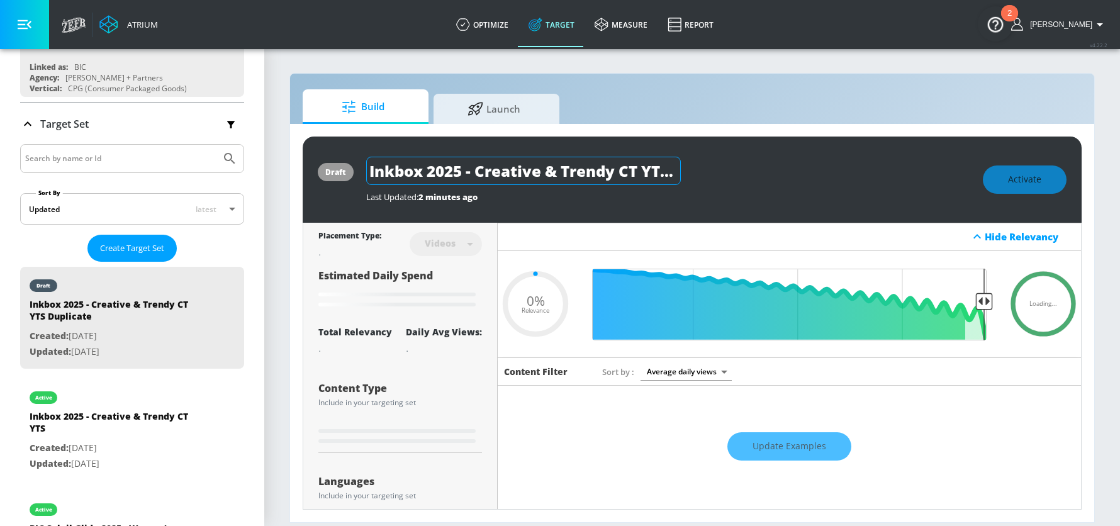
click at [637, 169] on input "Inkbox 2025 - Creative & Trendy CT YTS Duplicate" at bounding box center [523, 171] width 315 height 28
type input "Inkbox 2025 - Creative & Trendy C YTS Duplicate"
type input "0.05"
type input "Inkbox 2025 - Creative & Trendy YTS Duplicate"
type input "0.05"
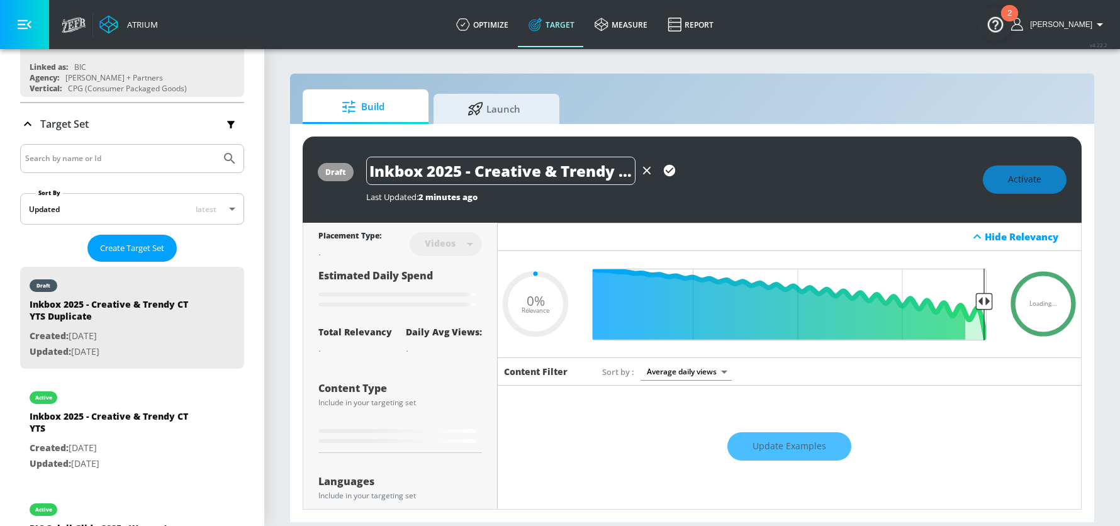
type input "Inkbox 2025 - Creative & Trendy V YTS Duplicate"
type input "0.05"
type input "Inkbox 2025 - Creative & Trendy Vi YTS Duplicate"
type input "0.05"
type input "Inkbox 2025 - Creative & Trendy Vid YTS Duplicate"
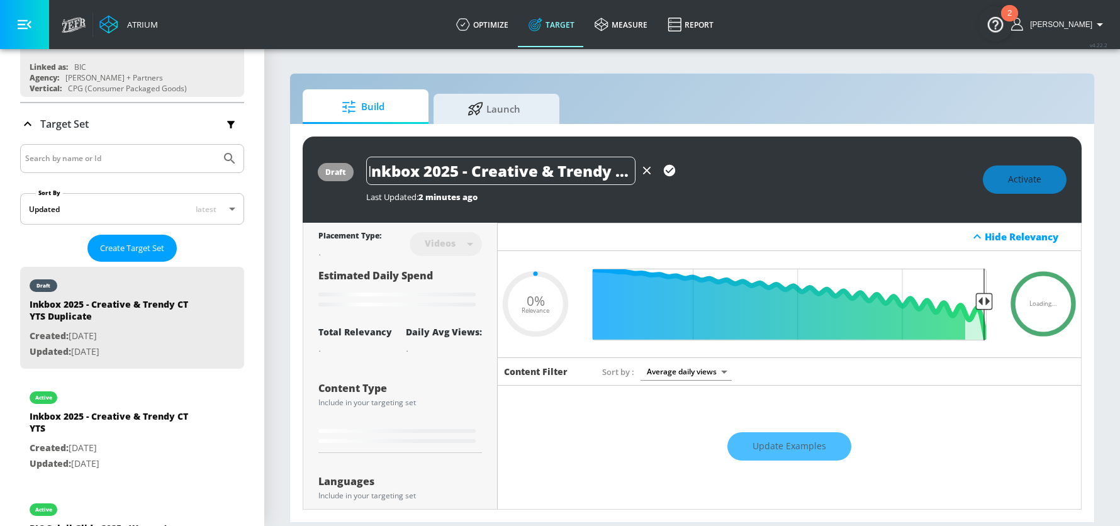
type input "0.05"
type input "Inkbox 2025 - Creative & Trendy Vide YTS Duplicate"
type input "0.05"
type input "Inkbox 2025 - Creative & Trendy Video YTS Duplicate"
type input "0.05"
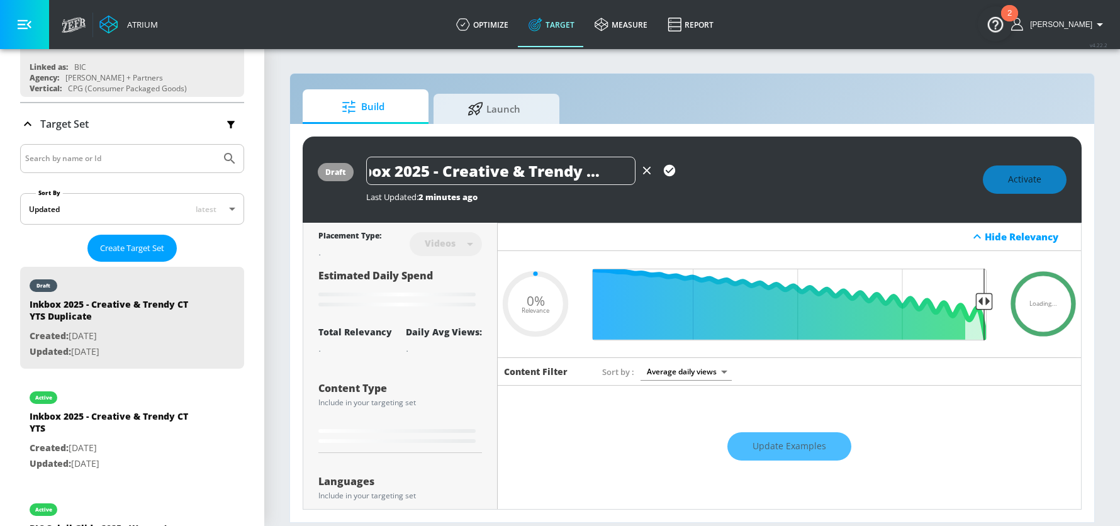
scroll to position [0, 142]
drag, startPoint x: 602, startPoint y: 171, endPoint x: 753, endPoint y: 172, distance: 151.7
click at [753, 172] on div "Inkbox 2025 - Creative & Trendy Video YTS Duplicate" at bounding box center [668, 171] width 604 height 28
drag, startPoint x: 555, startPoint y: 174, endPoint x: 714, endPoint y: 180, distance: 160.0
click at [714, 180] on div "Inkbox 2025 - Creative & Trendy Video YTS Duplicate" at bounding box center [668, 171] width 604 height 28
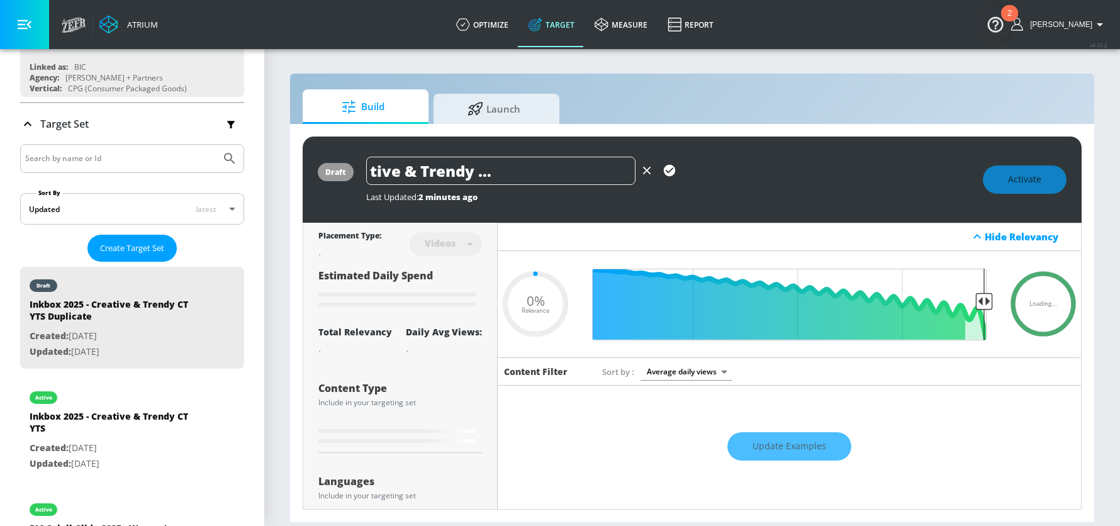
type input "Inkbox 2025 - Creative & Trendy Video YTS"
type input "0.05"
type input "Inkbox 2025 - Creative & Trendy Video YTS"
click at [670, 169] on icon "button" at bounding box center [669, 170] width 11 height 11
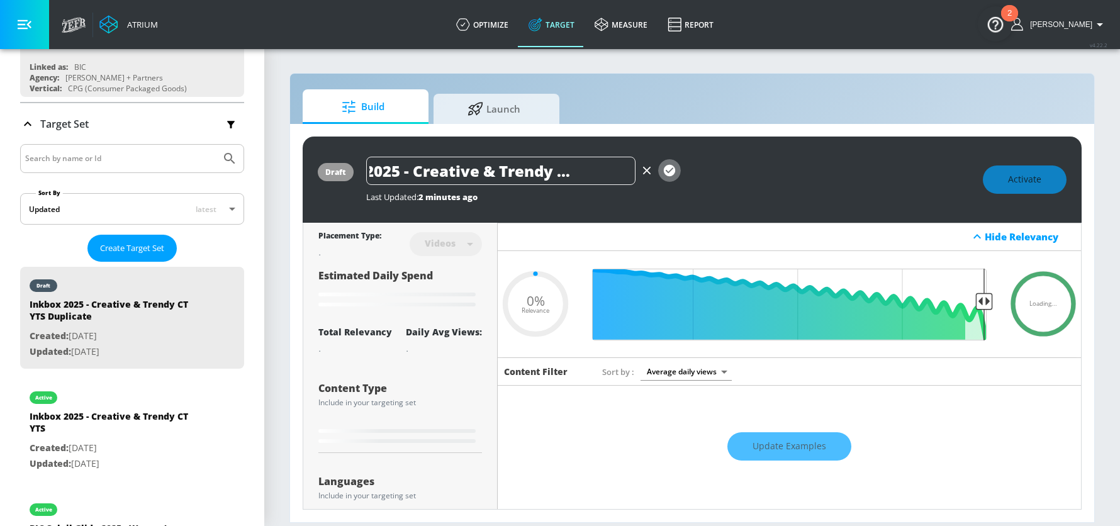
type input "0.05"
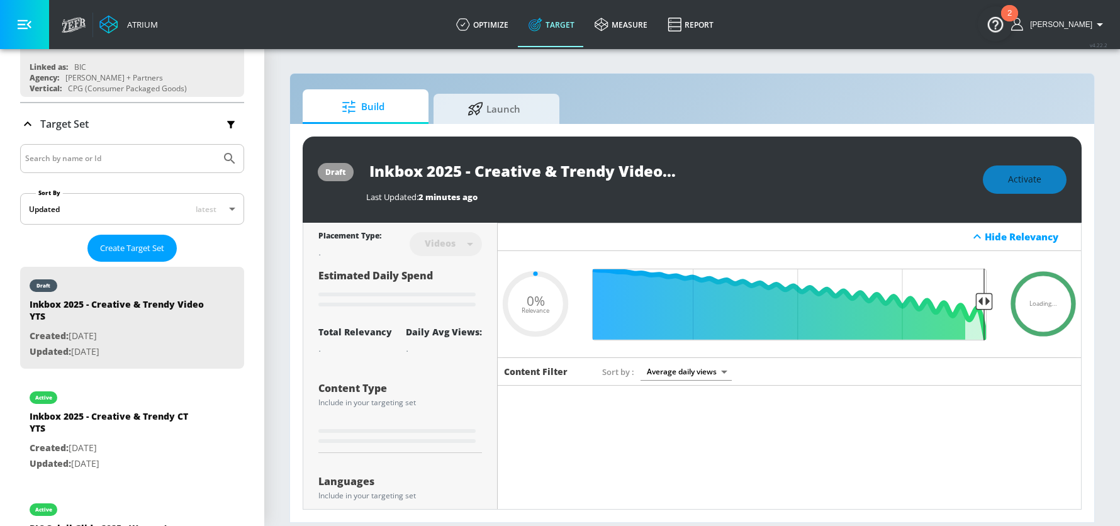
type input "Inkbox 2025 - Creative & Trendy CT YTS Duplicate"
type input "0.6"
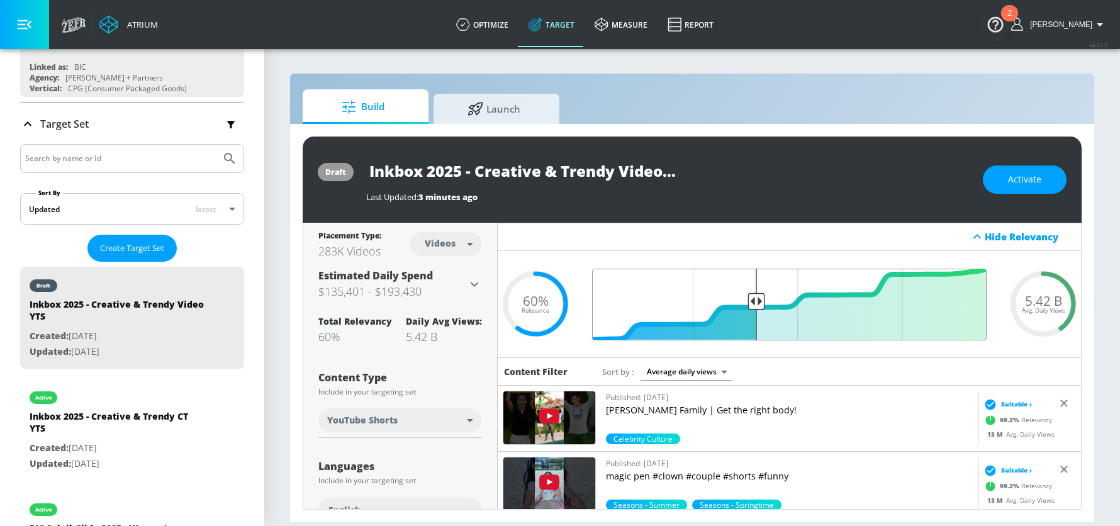
click at [760, 300] on input "Final Threshold" at bounding box center [789, 305] width 407 height 72
click at [1025, 179] on span "Activate" at bounding box center [1024, 180] width 33 height 16
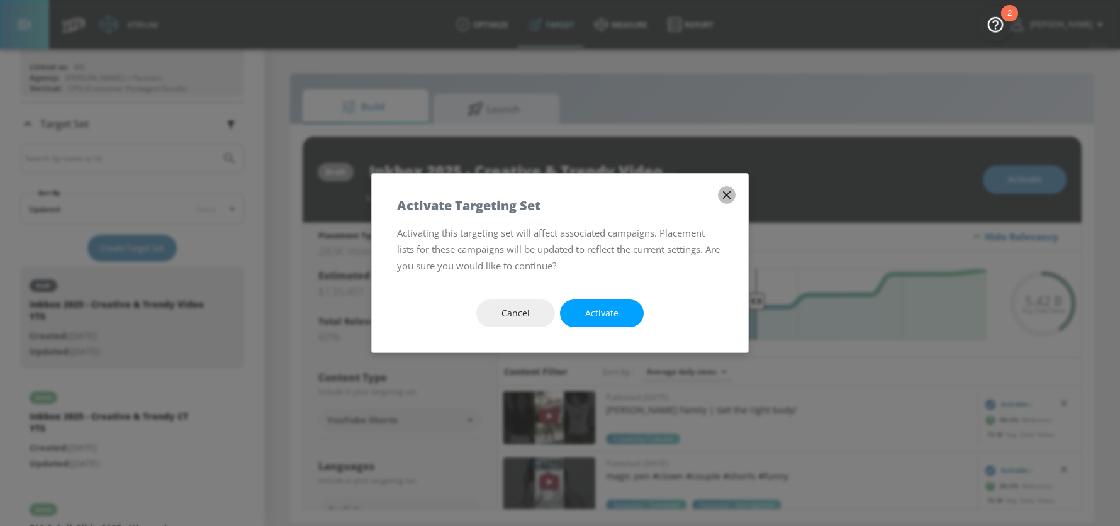
click at [727, 187] on button "button" at bounding box center [727, 195] width 18 height 18
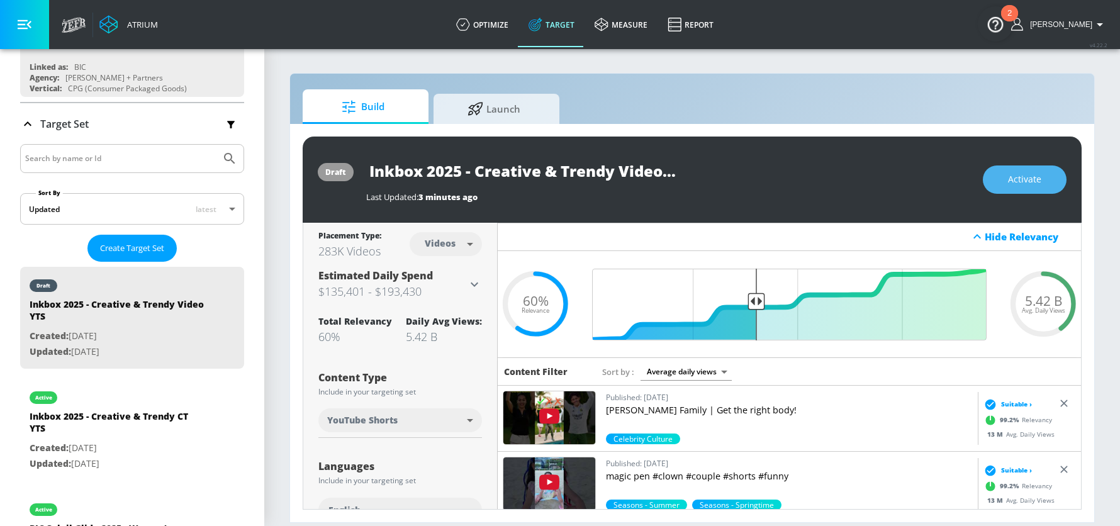
click at [1021, 178] on span "Activate" at bounding box center [1024, 180] width 33 height 16
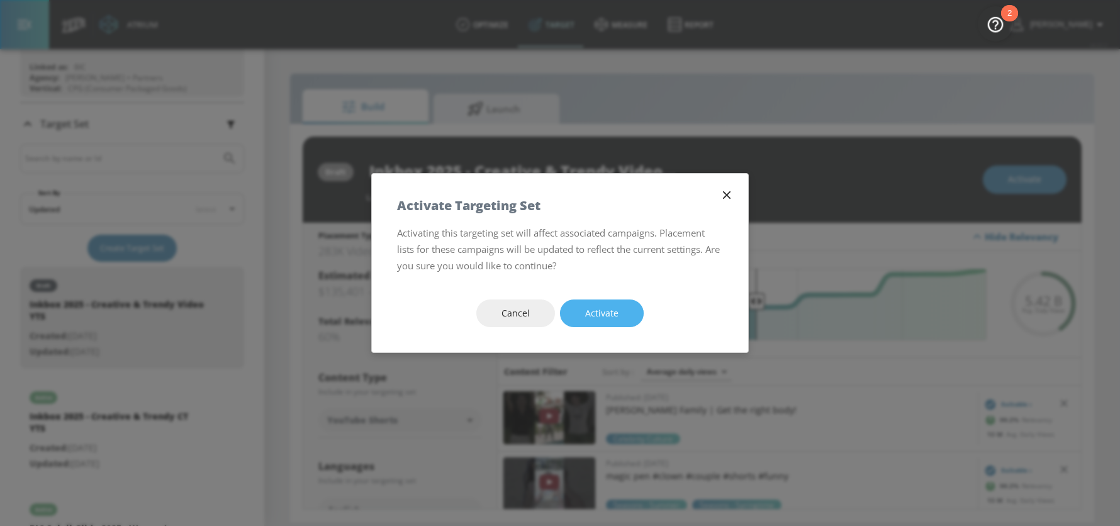
click at [611, 309] on span "Activate" at bounding box center [601, 314] width 33 height 16
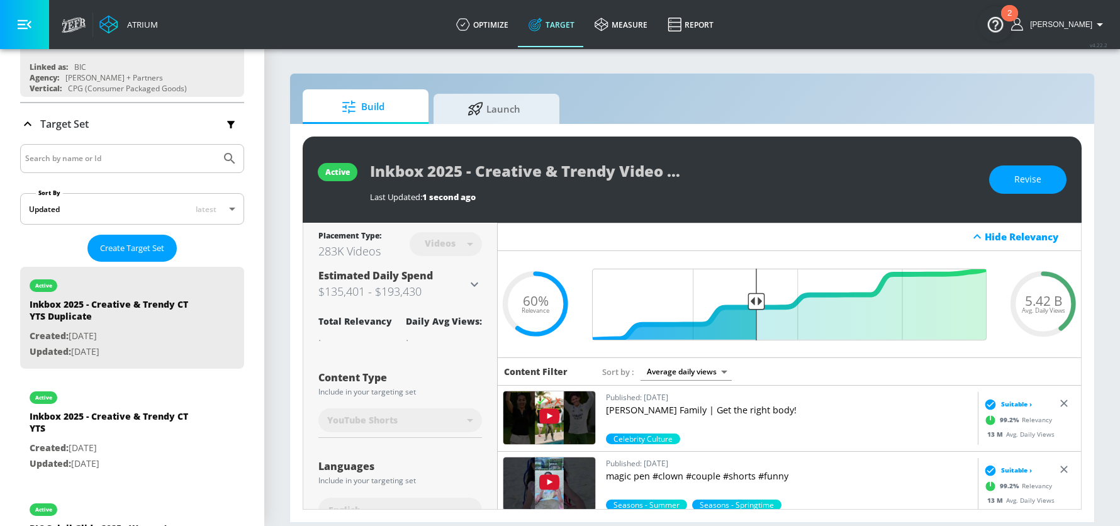
type input "Inkbox 2025 - Creative & Trendy CT YTS Duplicate"
click at [1024, 182] on span "Revise" at bounding box center [1028, 180] width 27 height 16
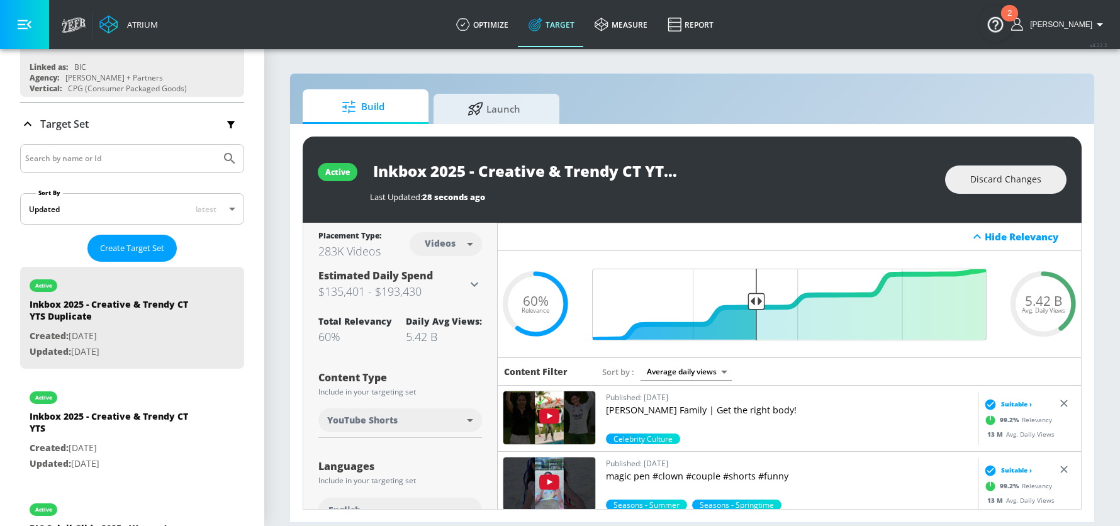
click at [607, 174] on input "Inkbox 2025 - Creative & Trendy CT YTS Duplicate" at bounding box center [527, 171] width 315 height 28
drag, startPoint x: 594, startPoint y: 165, endPoint x: 803, endPoint y: 169, distance: 209.0
click at [803, 169] on div "Inkbox 2025 - Creative & Trendy CT YTS Duplicate" at bounding box center [651, 171] width 563 height 28
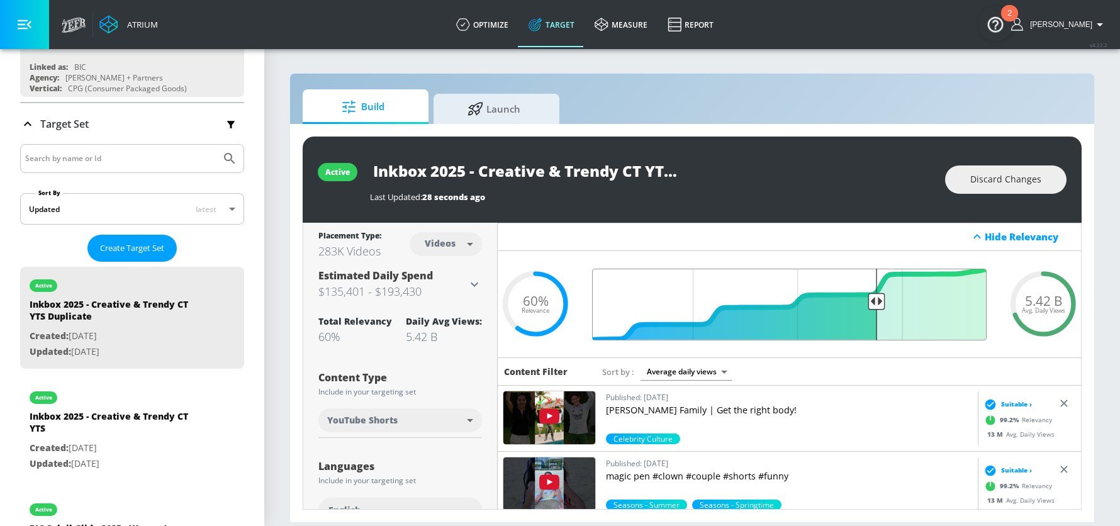
drag, startPoint x: 759, startPoint y: 300, endPoint x: 877, endPoint y: 301, distance: 118.3
click at [877, 301] on input "Final Threshold" at bounding box center [789, 305] width 407 height 72
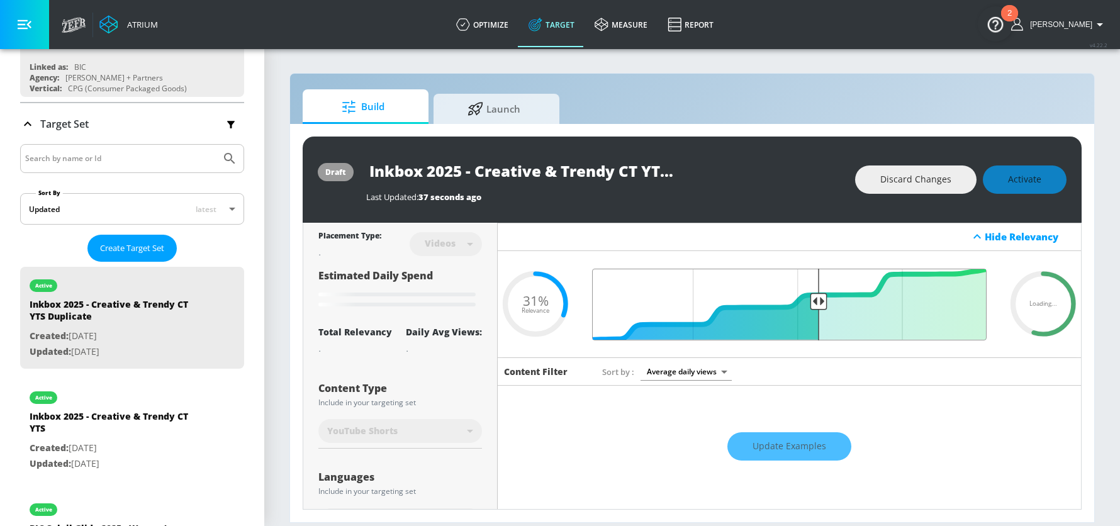
drag, startPoint x: 877, startPoint y: 301, endPoint x: 820, endPoint y: 300, distance: 57.3
click at [820, 300] on input "Final Threshold" at bounding box center [789, 305] width 407 height 72
click at [546, 162] on input "Inkbox 2025 - Creative & Trendy CT YTS Duplicate" at bounding box center [523, 171] width 315 height 28
click at [794, 109] on div "Build Launch" at bounding box center [692, 106] width 779 height 35
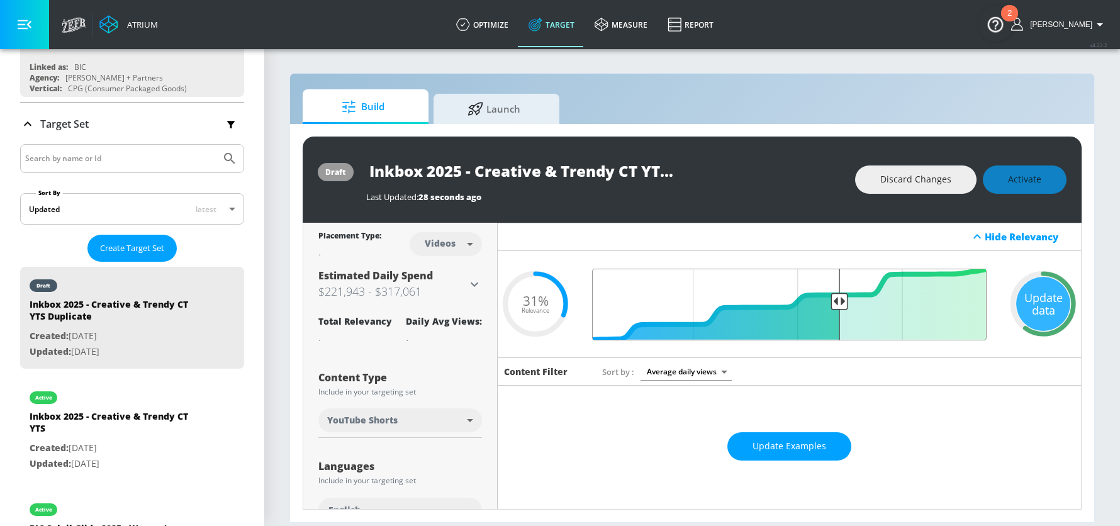
drag, startPoint x: 877, startPoint y: 301, endPoint x: 841, endPoint y: 301, distance: 36.5
type input "0.4"
click at [841, 301] on input "Final Threshold" at bounding box center [789, 305] width 407 height 72
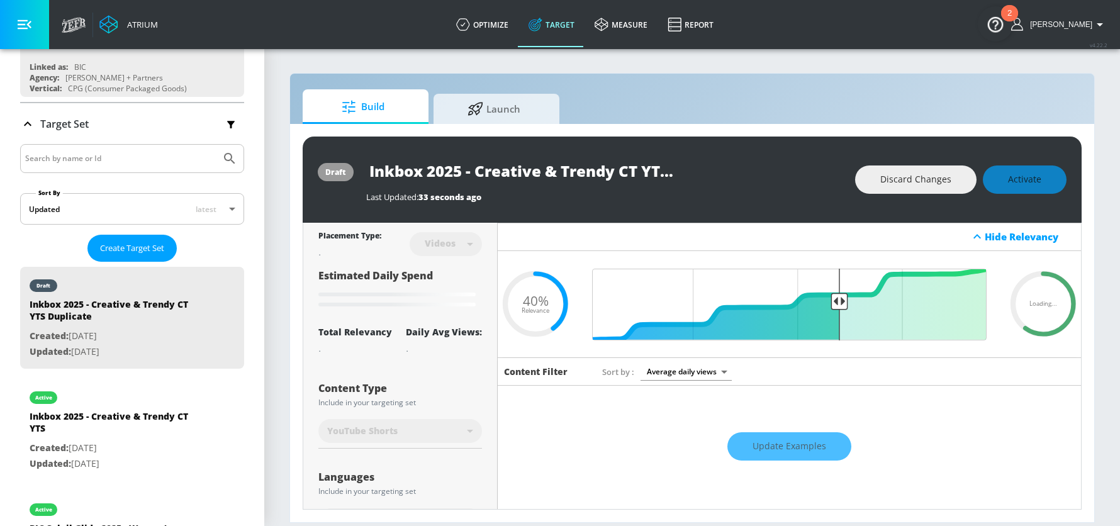
click at [636, 171] on input "Inkbox 2025 - Creative & Trendy CT YTS Duplicate" at bounding box center [523, 171] width 315 height 28
drag, startPoint x: 612, startPoint y: 172, endPoint x: 735, endPoint y: 173, distance: 123.4
click at [735, 173] on div "Inkbox 2025 - Creative & Trendy Video YTS Duplicate" at bounding box center [604, 171] width 477 height 28
drag, startPoint x: 553, startPoint y: 171, endPoint x: 774, endPoint y: 178, distance: 221.7
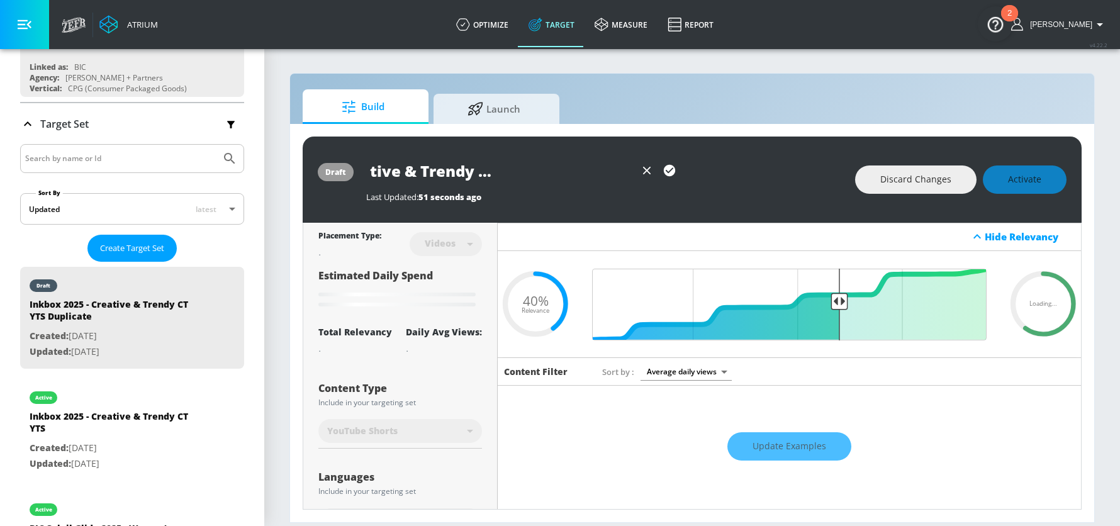
click at [774, 178] on div "Inkbox 2025 - Creative & Trendy Video YTS Duplicate" at bounding box center [604, 171] width 477 height 28
click at [672, 168] on icon "button" at bounding box center [670, 171] width 14 height 14
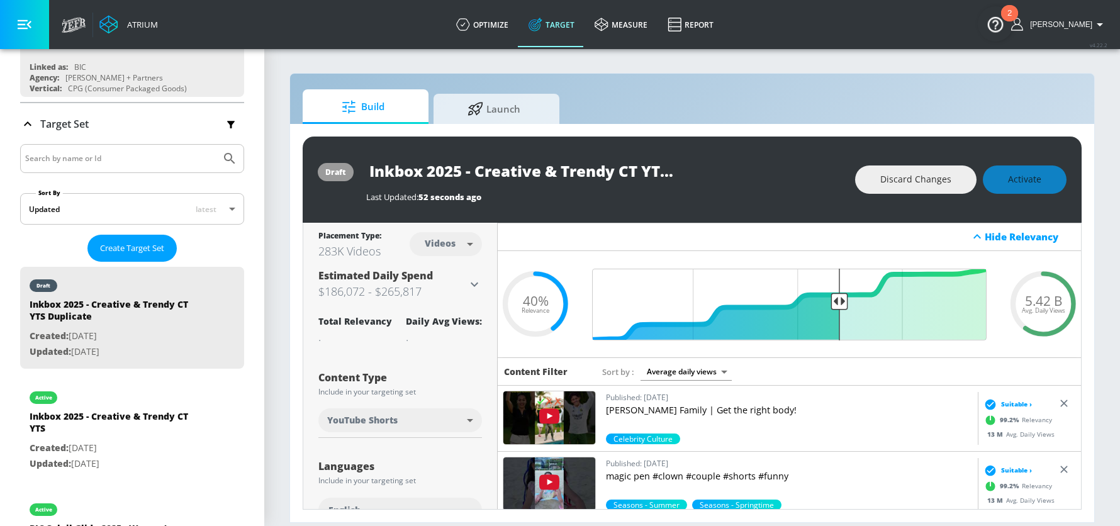
click at [640, 169] on input "Inkbox 2025 - Creative & Trendy CT YTS Duplicate" at bounding box center [523, 171] width 315 height 28
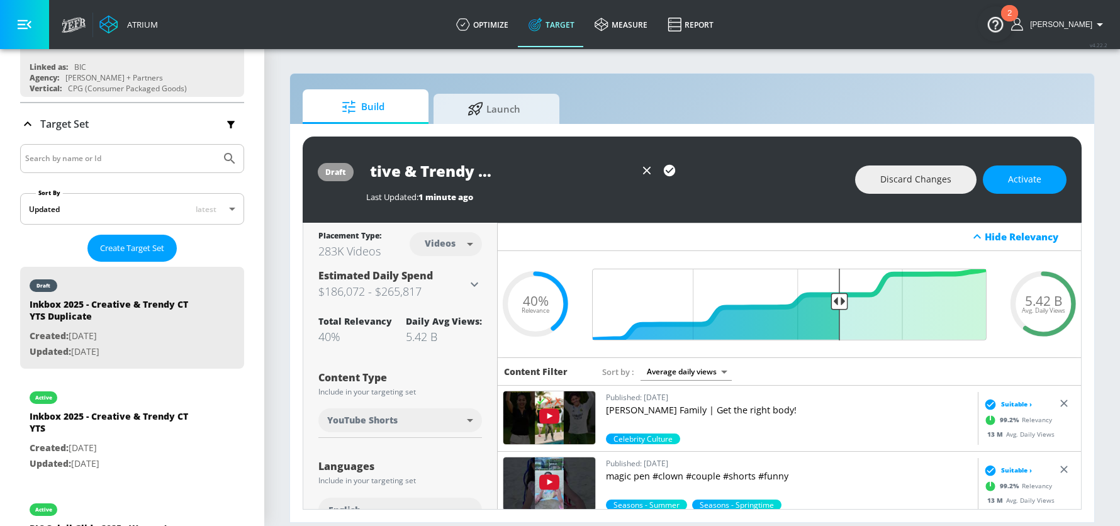
drag, startPoint x: 606, startPoint y: 167, endPoint x: 719, endPoint y: 167, distance: 112.7
click at [719, 167] on div "Inkbox 2025 - Creative & Trendy Video YTS Duplicate" at bounding box center [604, 171] width 477 height 28
click at [550, 176] on input "Inkbox 2025 - Creative & Trendy Video YTS Duplicate" at bounding box center [500, 171] width 269 height 28
drag, startPoint x: 553, startPoint y: 171, endPoint x: 719, endPoint y: 172, distance: 166.2
click at [719, 172] on div "Inkbox 2025 - Creative & Trendy Video YTS Duplicate" at bounding box center [604, 171] width 477 height 28
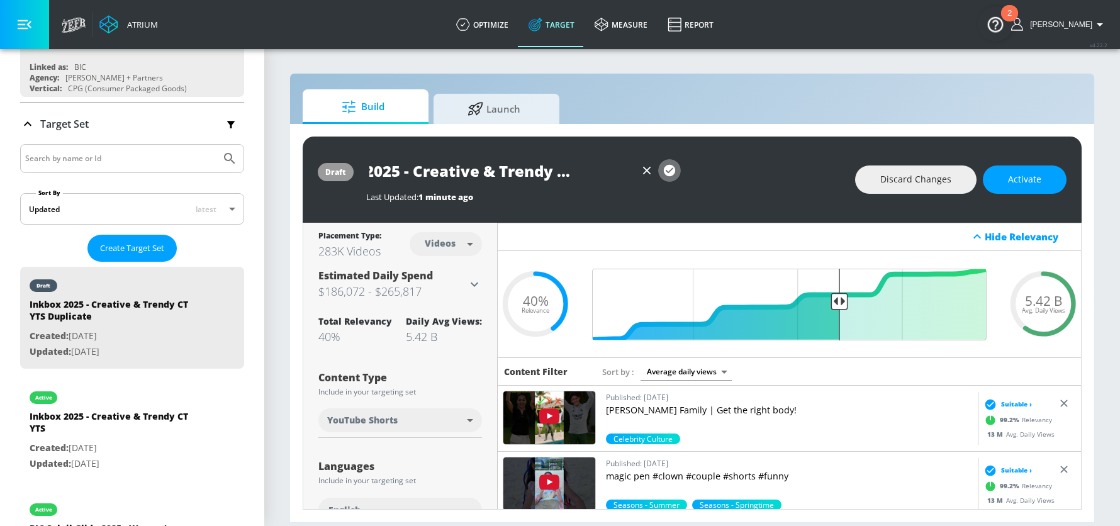
scroll to position [0, 0]
click at [668, 169] on icon "button" at bounding box center [669, 170] width 11 height 11
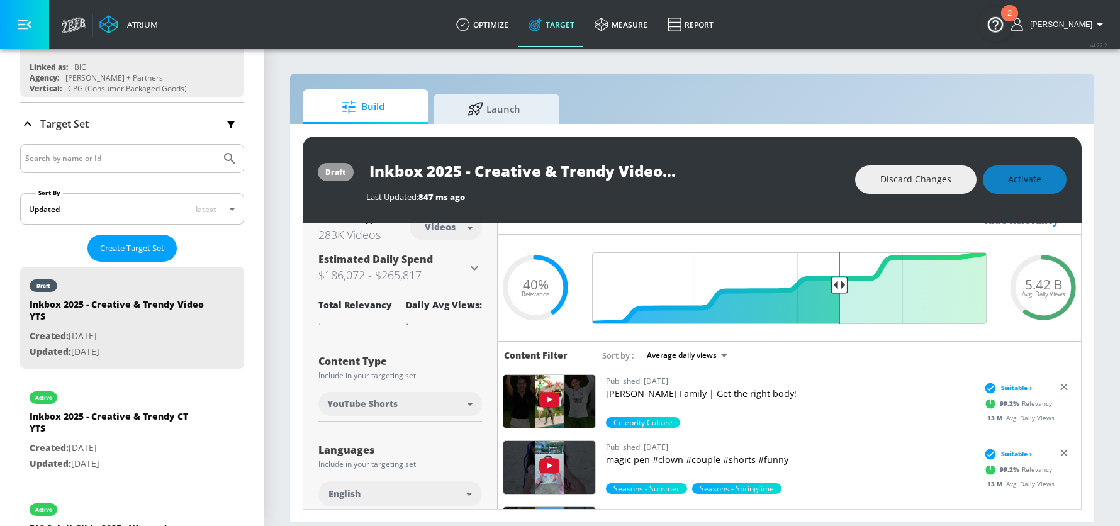
scroll to position [21, 0]
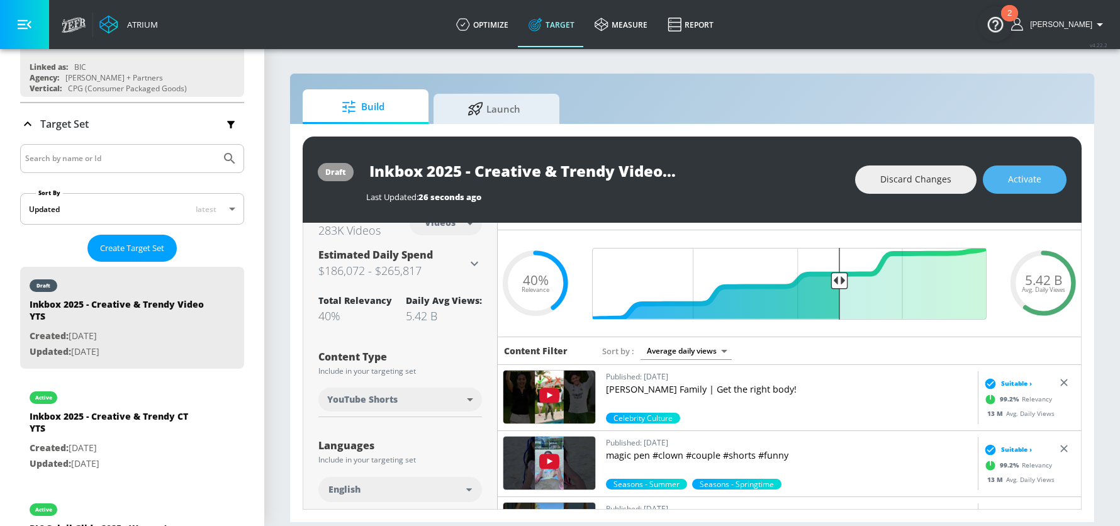
click at [1026, 181] on span "Activate" at bounding box center [1024, 180] width 33 height 16
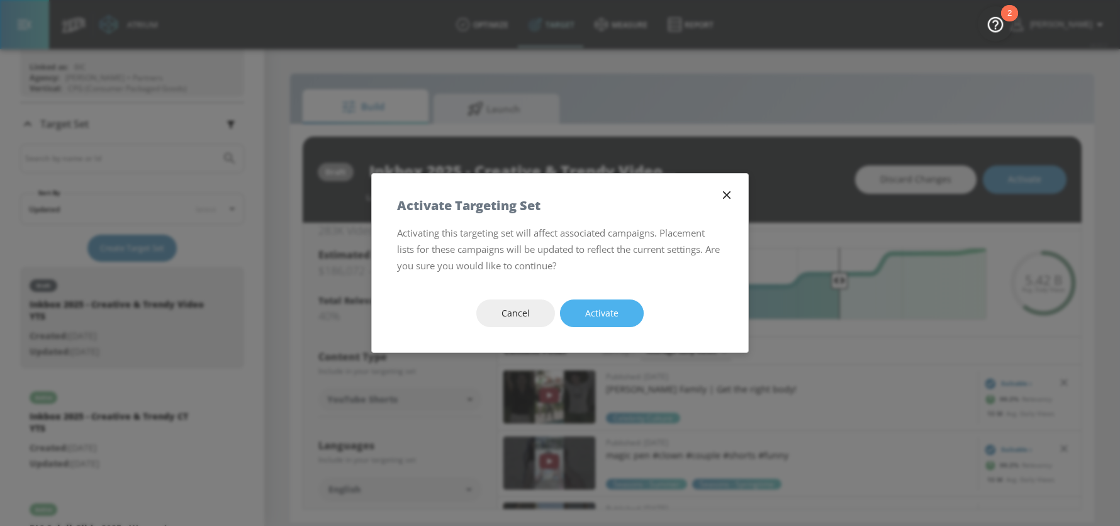
click at [606, 318] on span "Activate" at bounding box center [601, 314] width 33 height 16
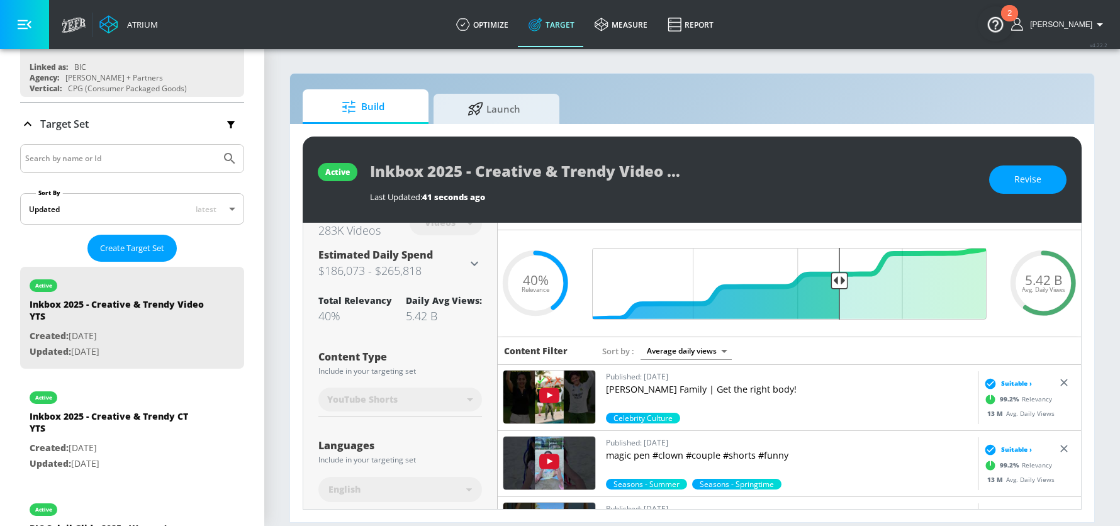
click at [691, 113] on div "Build Launch" at bounding box center [692, 106] width 779 height 35
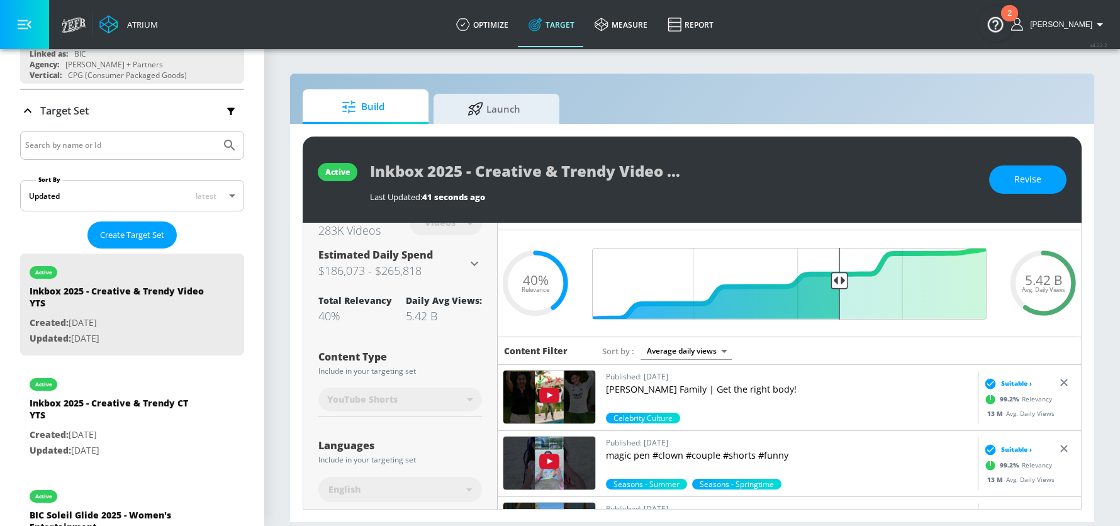
scroll to position [0, 14]
drag, startPoint x: 368, startPoint y: 174, endPoint x: 731, endPoint y: 183, distance: 362.7
click at [731, 183] on div "active Inkbox 2025 - Creative & Trendy Video YTS Last Updated: 41 seconds ago R…" at bounding box center [692, 180] width 779 height 86
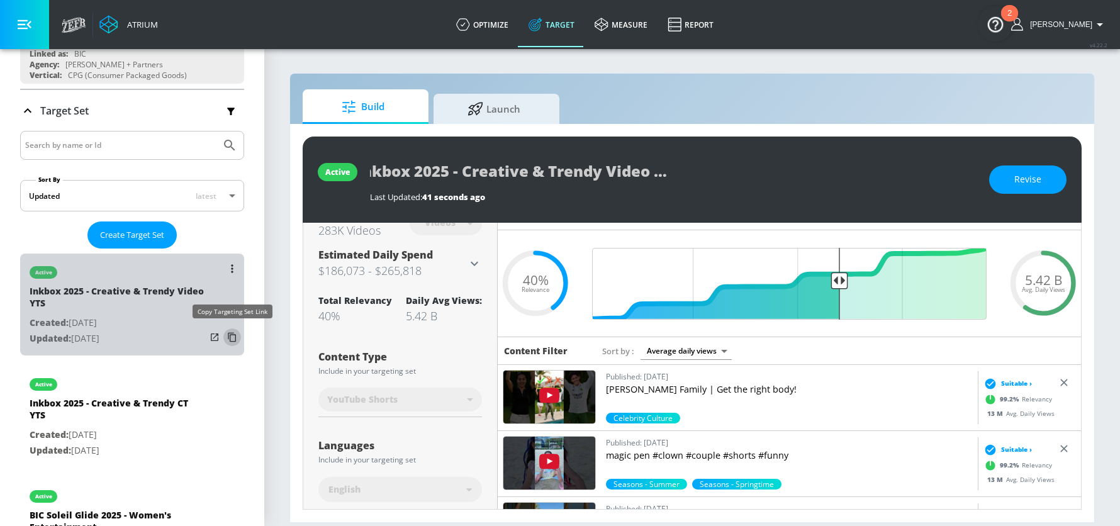
click at [232, 335] on icon "list of Target Set" at bounding box center [232, 337] width 20 height 20
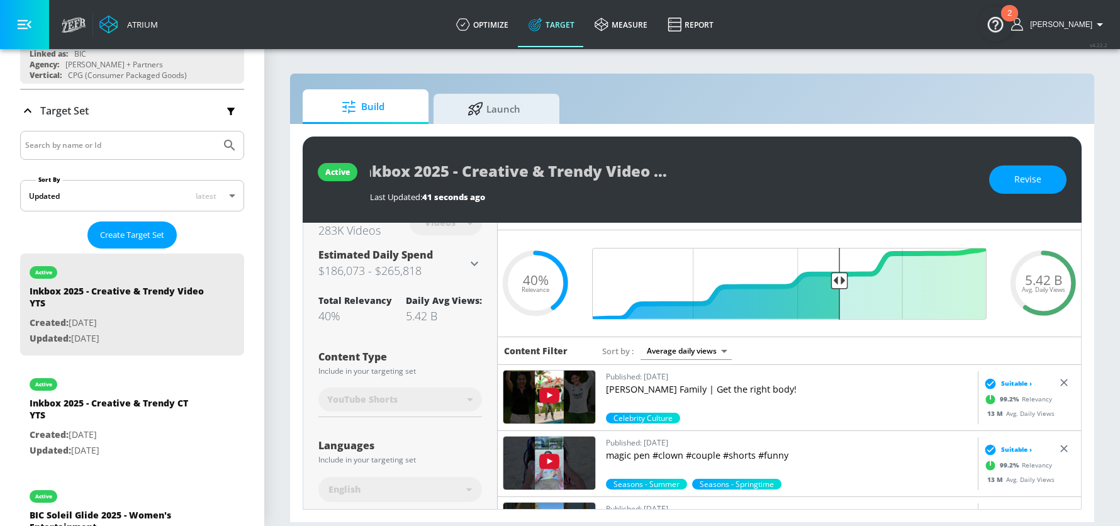
click at [718, 107] on div "Build Launch" at bounding box center [692, 106] width 779 height 35
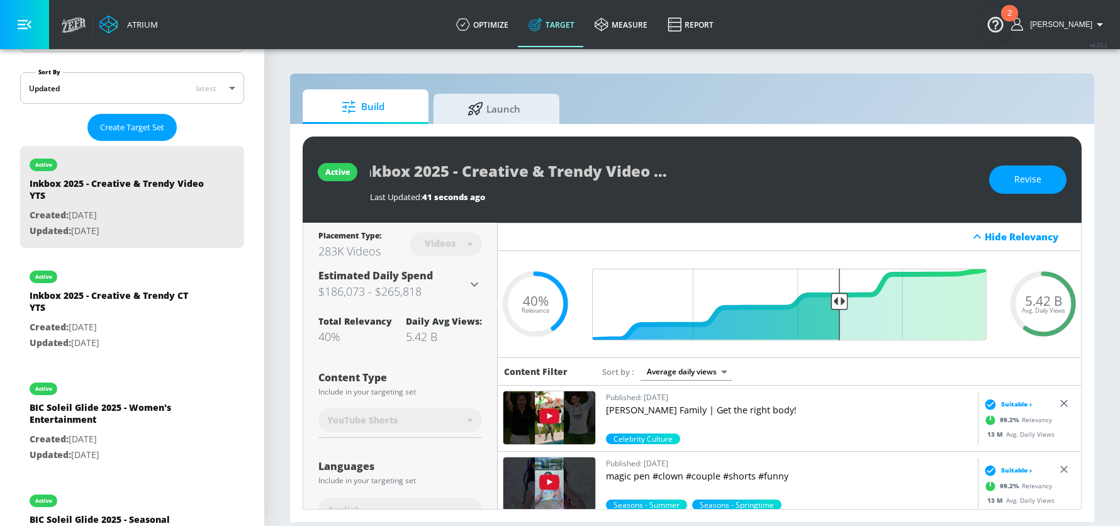
scroll to position [274, 0]
click at [121, 319] on p "Created: [DATE]" at bounding box center [118, 327] width 176 height 16
type input "Inkbox 2025 - Creative & Trendy CT YTS"
type input "channels"
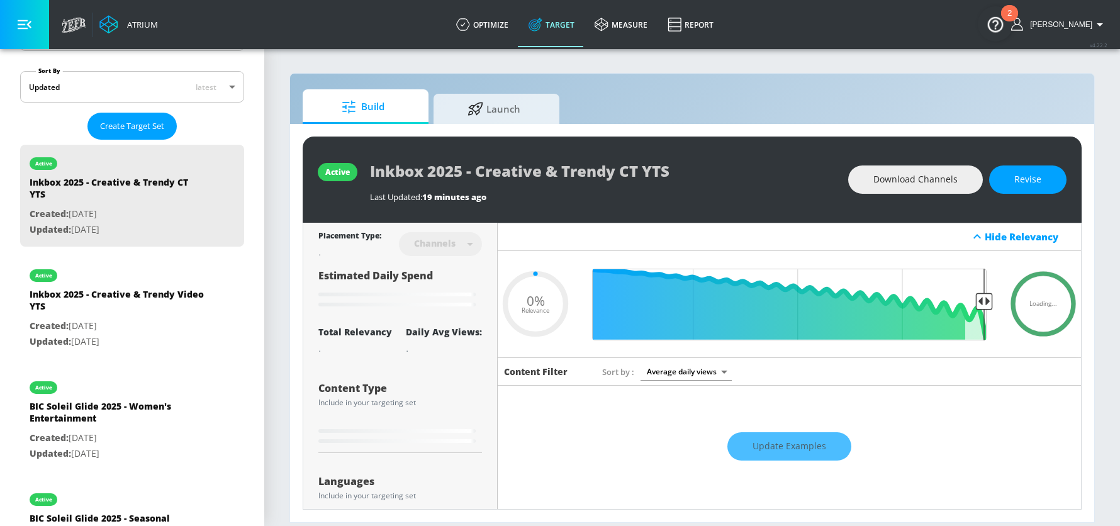
type input "0.6"
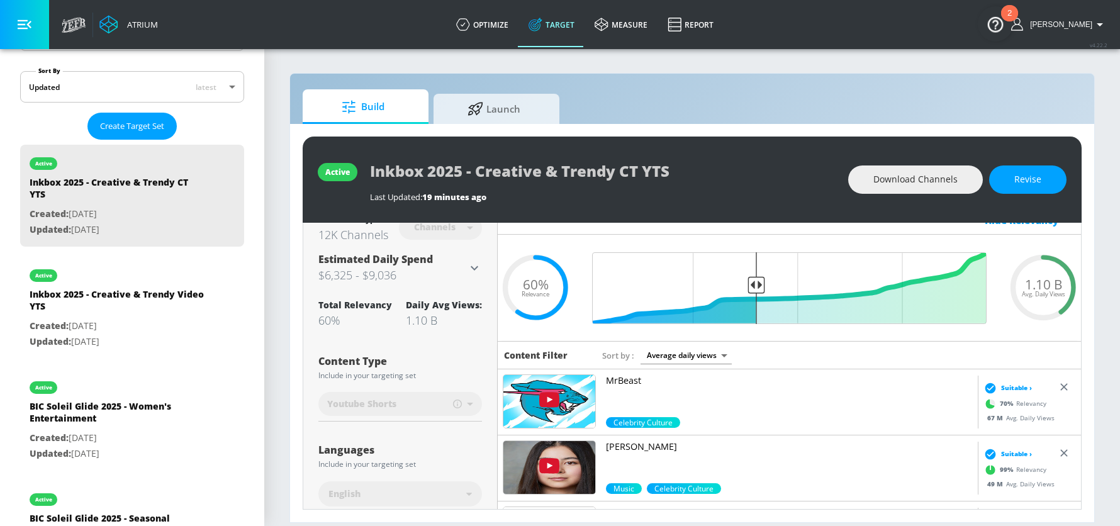
scroll to position [13, 0]
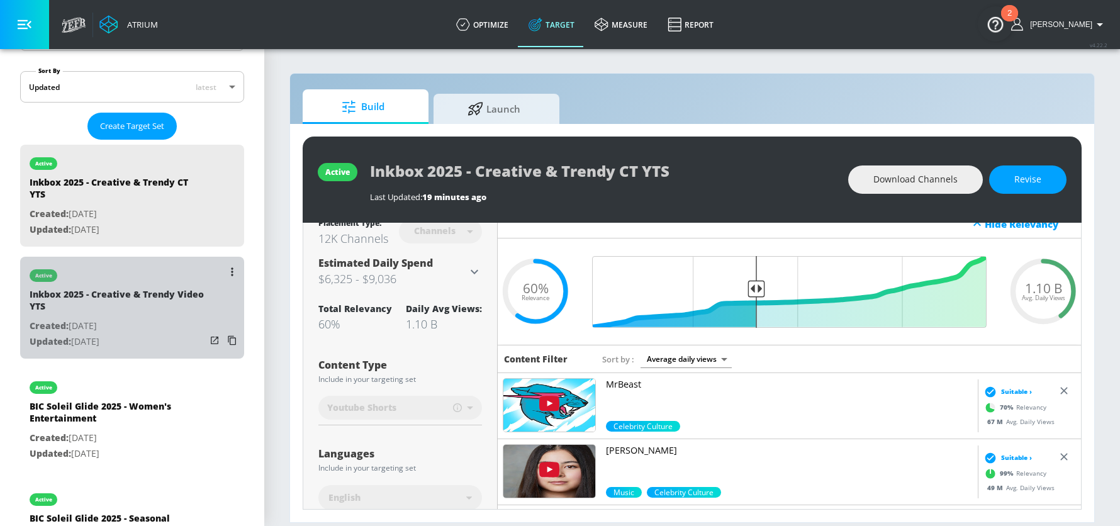
click at [94, 298] on div "Inkbox 2025 - Creative & Trendy Video YTS" at bounding box center [118, 303] width 176 height 30
type input "Inkbox 2025 - Creative & Trendy Video YTS"
type input "videos"
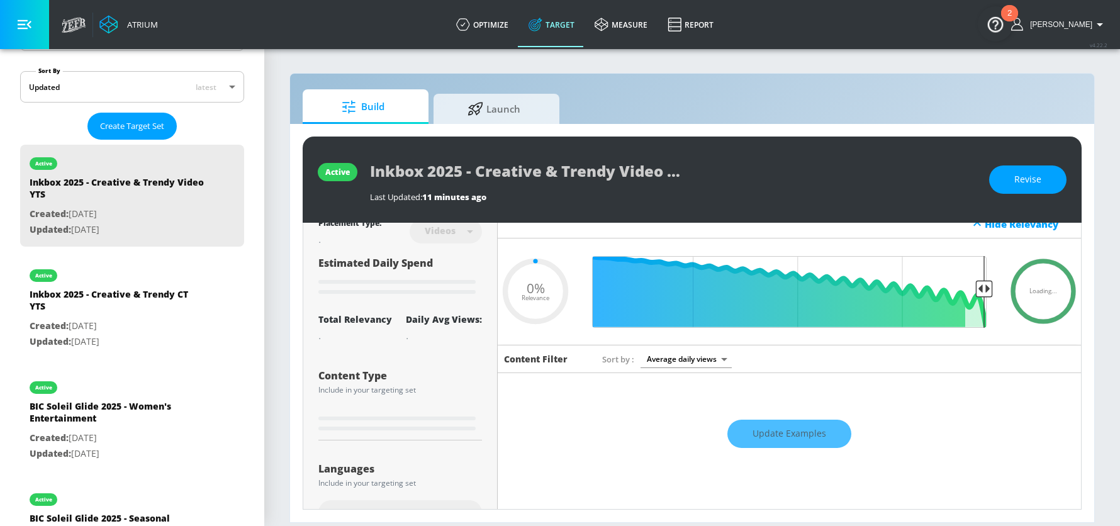
type input "0.4"
